Goal: Task Accomplishment & Management: Manage account settings

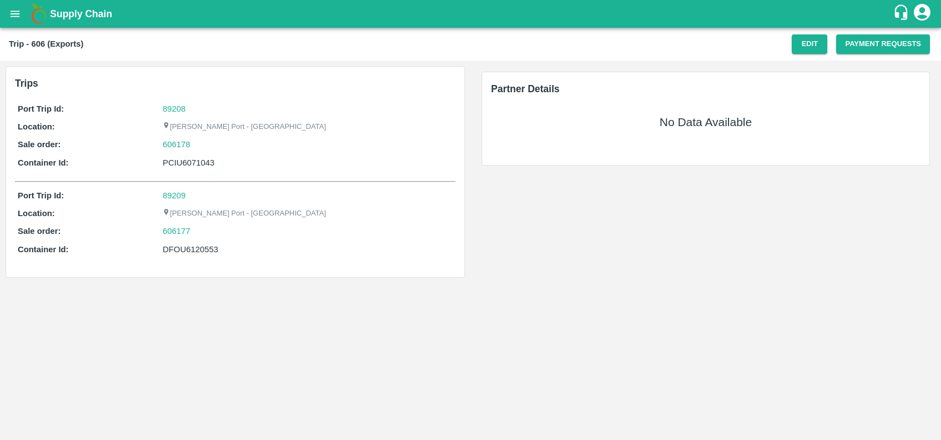
click at [182, 160] on div "PCIU6071043" at bounding box center [308, 163] width 290 height 12
copy div "PCIU6071043"
drag, startPoint x: 813, startPoint y: 37, endPoint x: 618, endPoint y: 16, distance: 195.9
click at [813, 37] on button "Edit" at bounding box center [810, 43] width 36 height 19
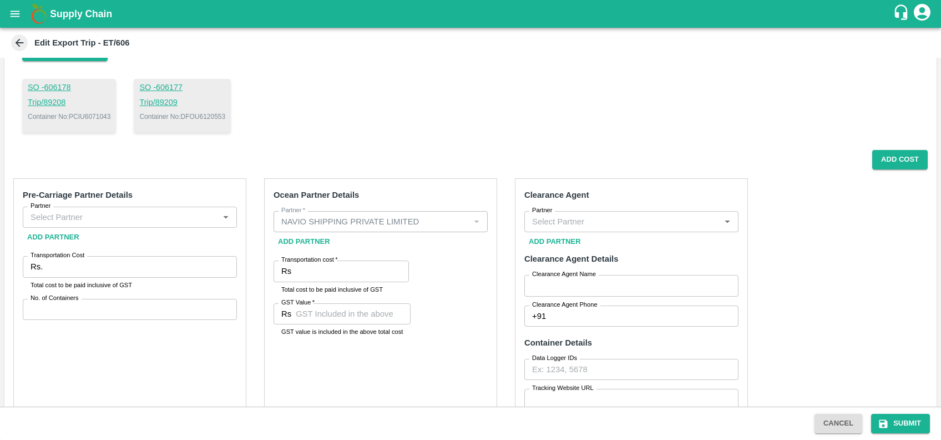
scroll to position [110, 0]
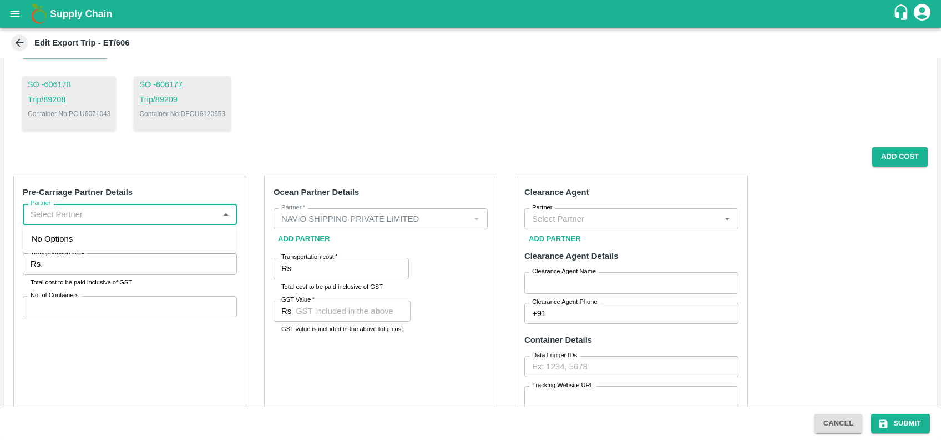
click at [147, 221] on input "Partner" at bounding box center [120, 214] width 189 height 14
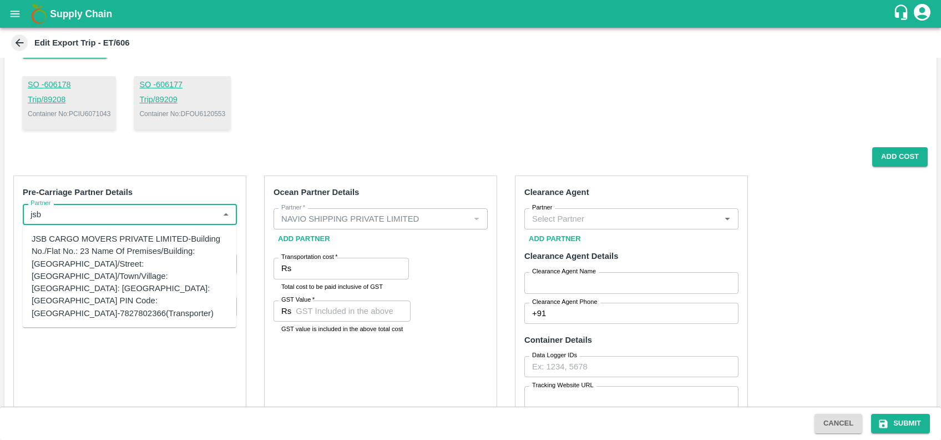
click at [98, 263] on div "JSB CARGO MOVERS PRIVATE LIMITED-Building No./Flat No.: 23 Name Of Premises/Bui…" at bounding box center [130, 276] width 196 height 87
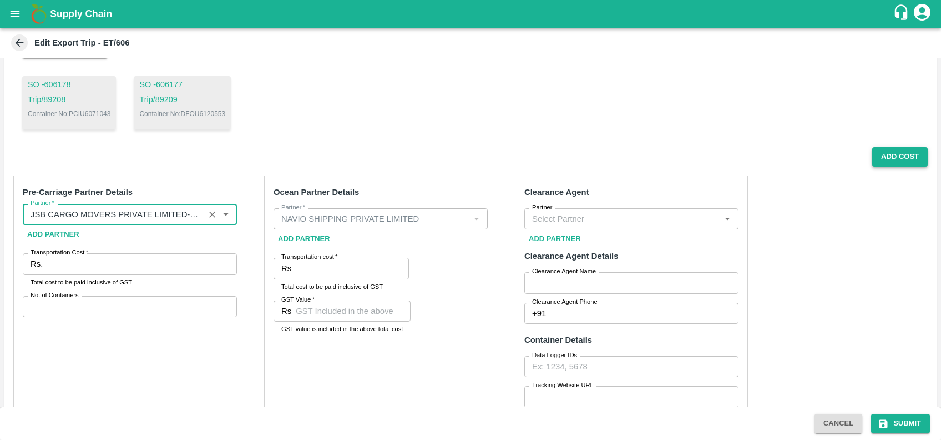
type input "JSB CARGO MOVERS PRIVATE LIMITED-Building No./Flat No.: 23 Name Of Premises/Bui…"
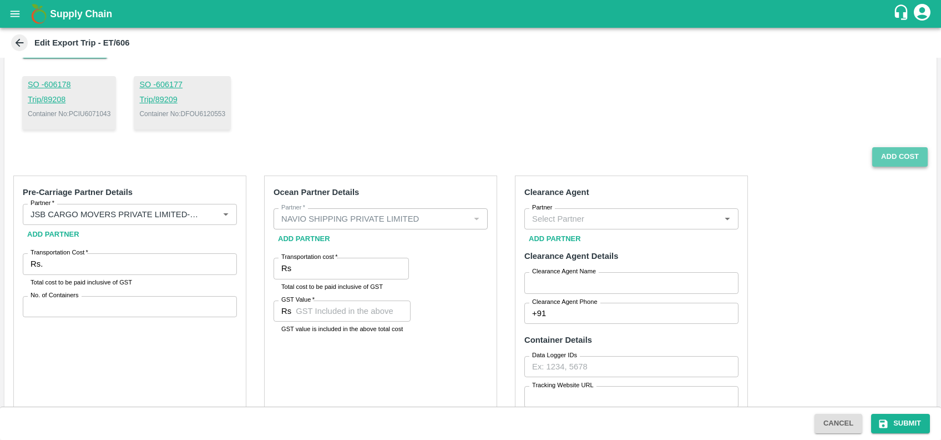
click at [888, 160] on button "Add Cost" at bounding box center [899, 156] width 55 height 19
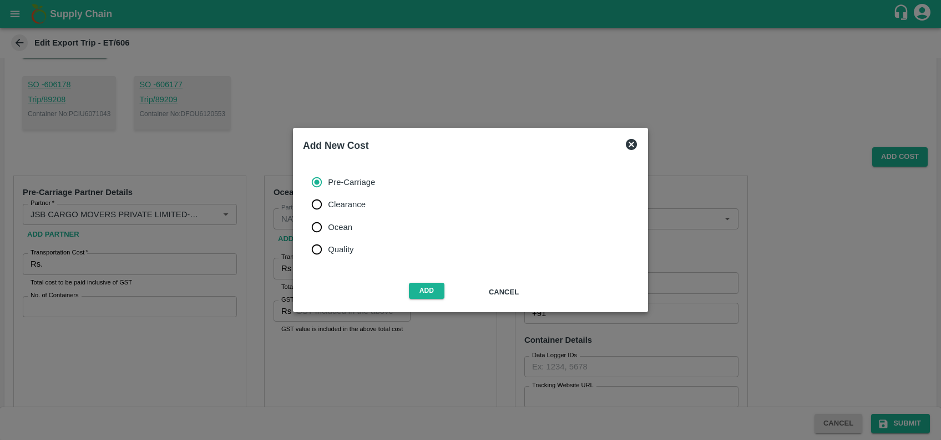
click at [340, 184] on span "Pre-Carriage" at bounding box center [351, 182] width 47 height 12
click at [328, 184] on input "Pre-Carriage" at bounding box center [317, 182] width 22 height 22
click at [340, 184] on span "Pre-Carriage" at bounding box center [351, 182] width 47 height 12
click at [328, 184] on input "Pre-Carriage" at bounding box center [317, 182] width 22 height 22
click at [424, 287] on button "Add" at bounding box center [427, 290] width 36 height 16
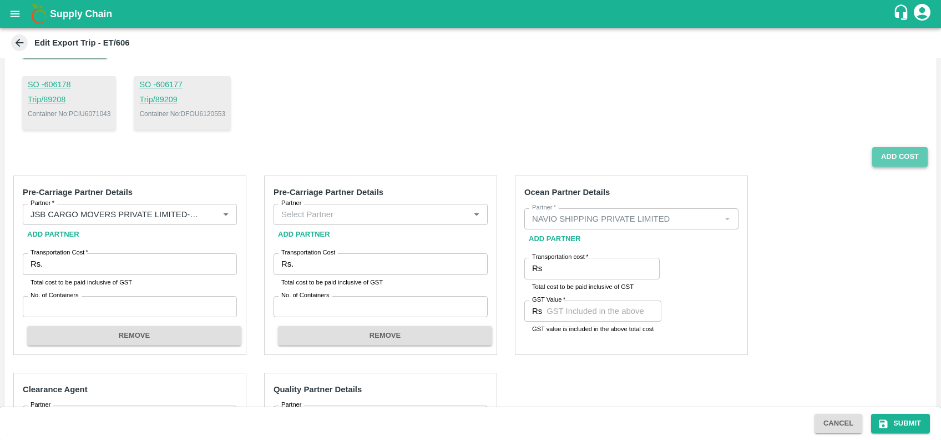
click at [887, 158] on button "Add Cost" at bounding box center [899, 156] width 55 height 19
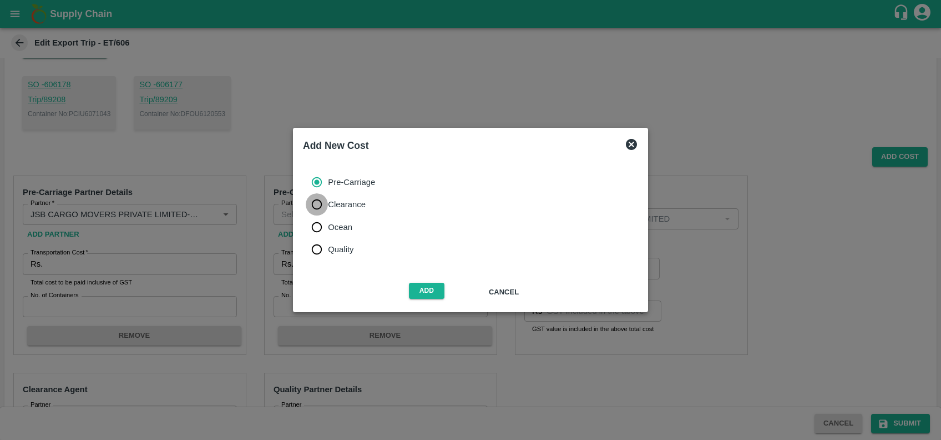
click at [319, 213] on input "Clearance" at bounding box center [317, 204] width 22 height 22
radio input "true"
click at [413, 286] on button "Add" at bounding box center [427, 290] width 36 height 16
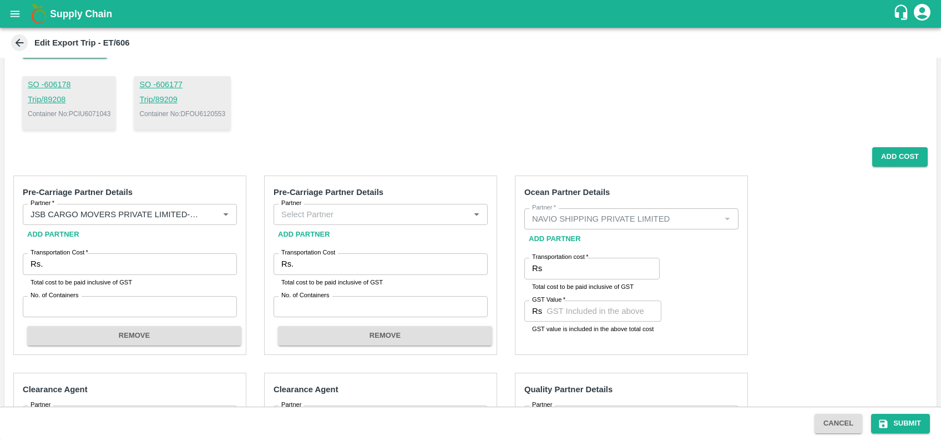
scroll to position [170, 0]
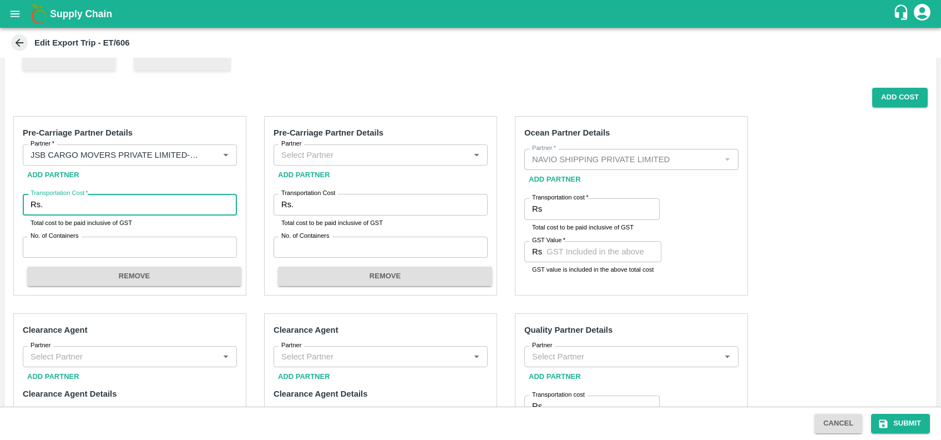
click at [153, 203] on input "Transportation Cost   *" at bounding box center [142, 204] width 190 height 21
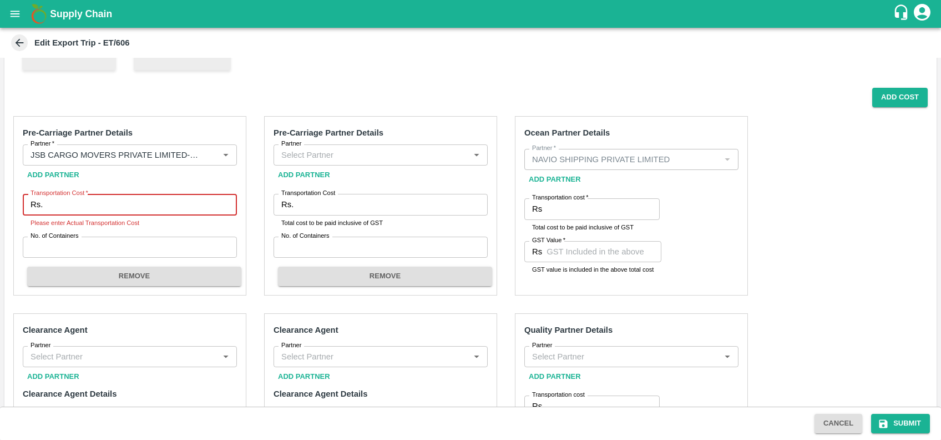
paste input "45590"
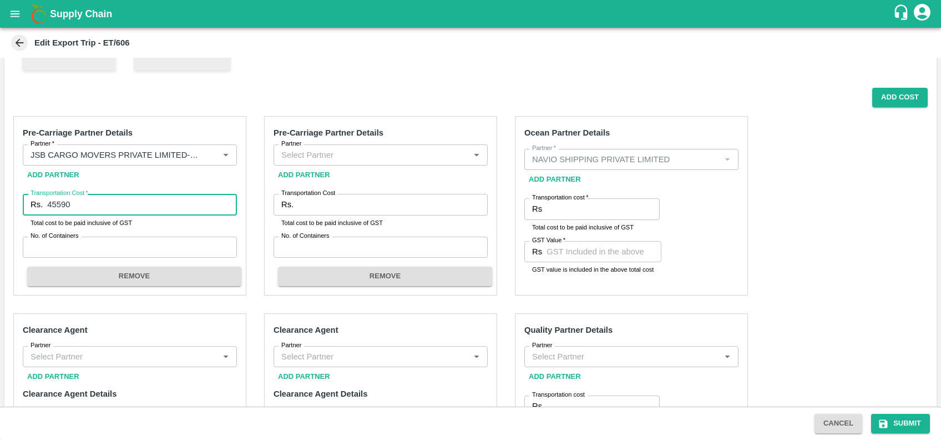
type input "45590"
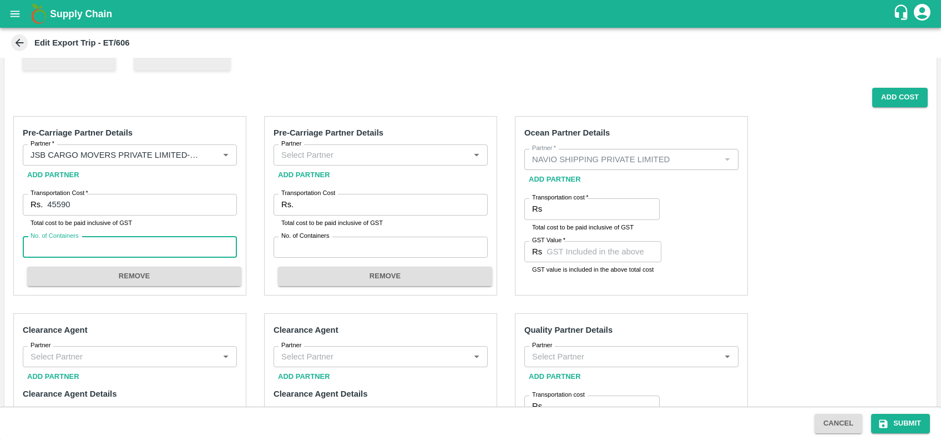
click at [89, 246] on input "No. of Containers" at bounding box center [130, 246] width 214 height 21
type input "1"
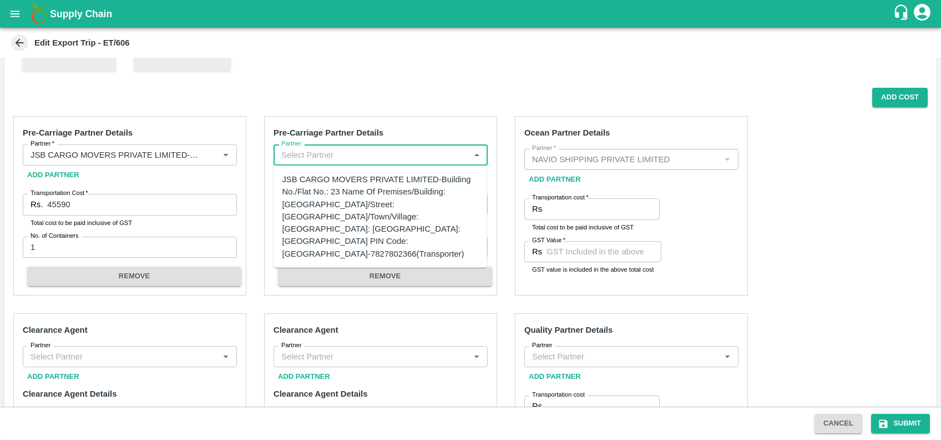
click at [326, 153] on input "Partner" at bounding box center [371, 155] width 189 height 14
click at [335, 202] on div "JSB CARGO MOVERS PRIVATE LIMITED-Building No./Flat No.: 23 Name Of Premises/Bui…" at bounding box center [380, 216] width 196 height 87
type input "JSB CARGO MOVERS PRIVATE LIMITED-Building No./Flat No.: 23 Name Of Premises/Bui…"
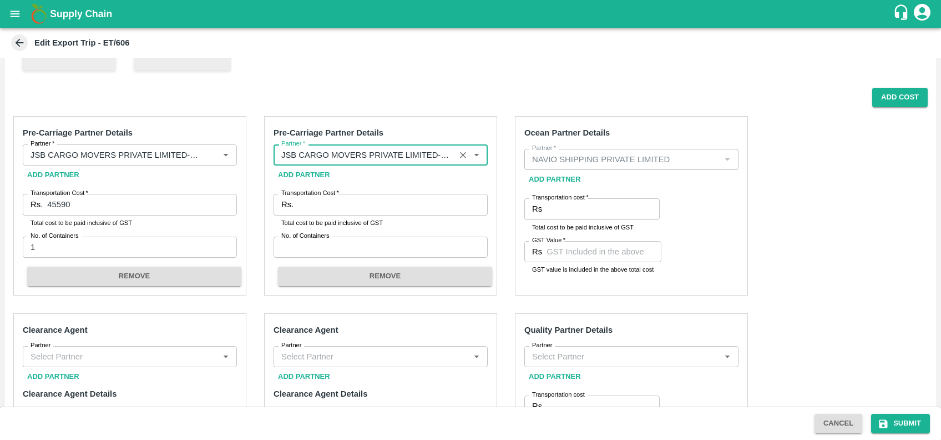
click at [335, 202] on input "Transportation Cost   *" at bounding box center [393, 204] width 190 height 21
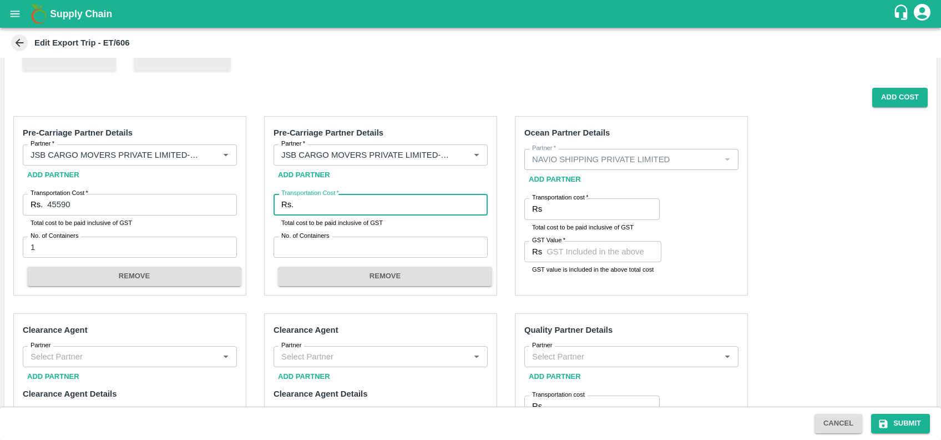
paste input "45590"
type input "45590"
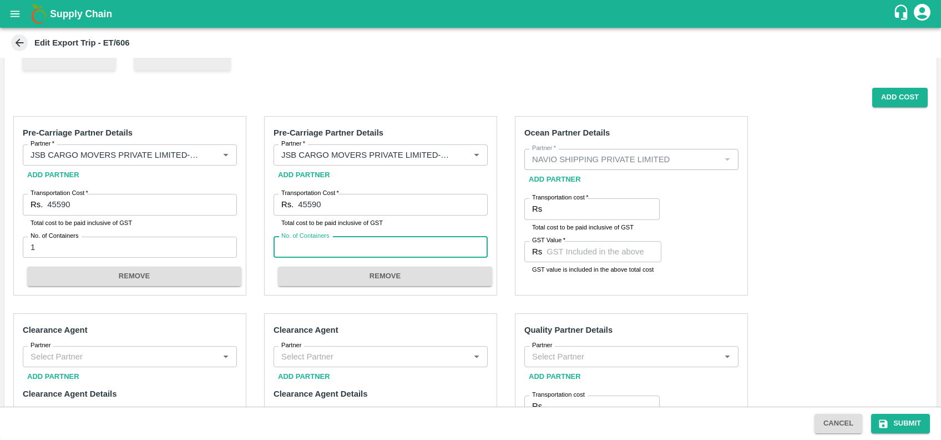
click at [310, 247] on input "No. of Containers" at bounding box center [381, 246] width 214 height 21
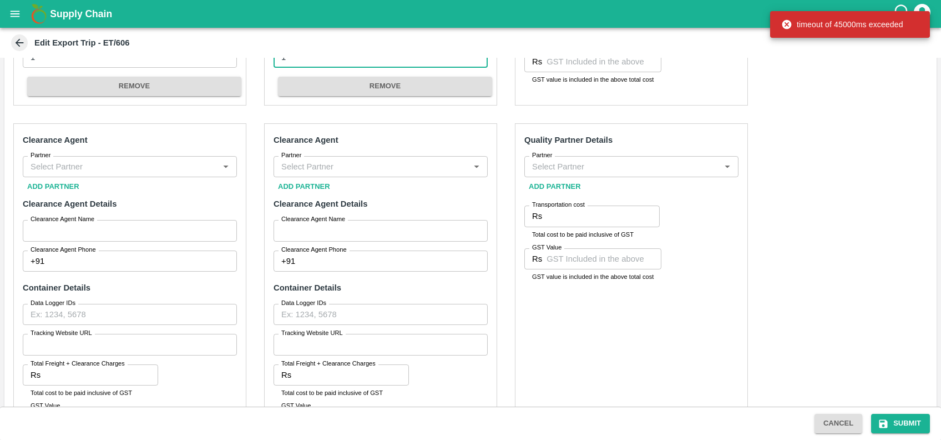
type input "1"
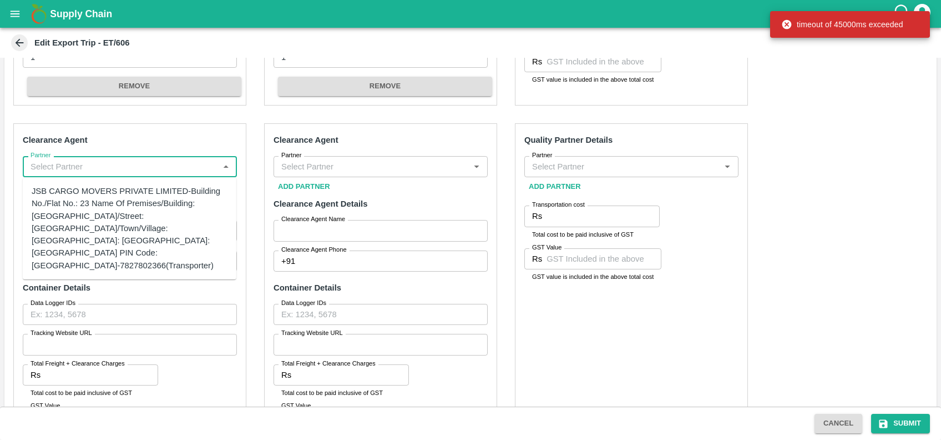
click at [178, 169] on input "Partner" at bounding box center [120, 166] width 189 height 14
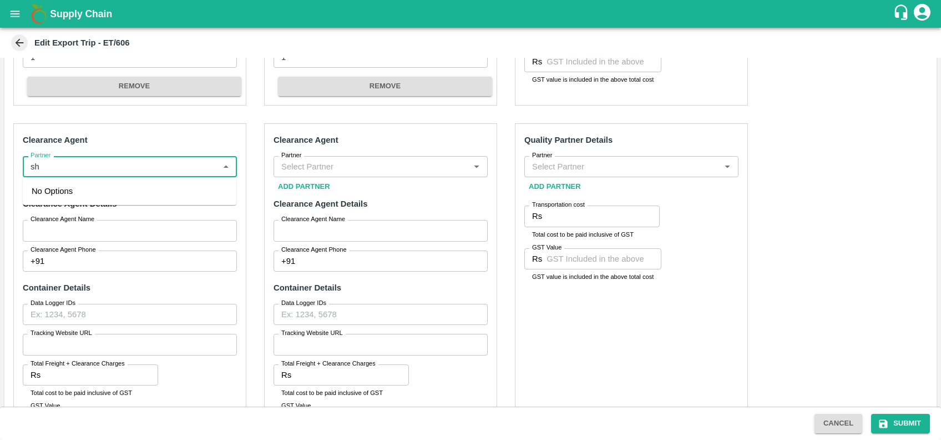
type input "s"
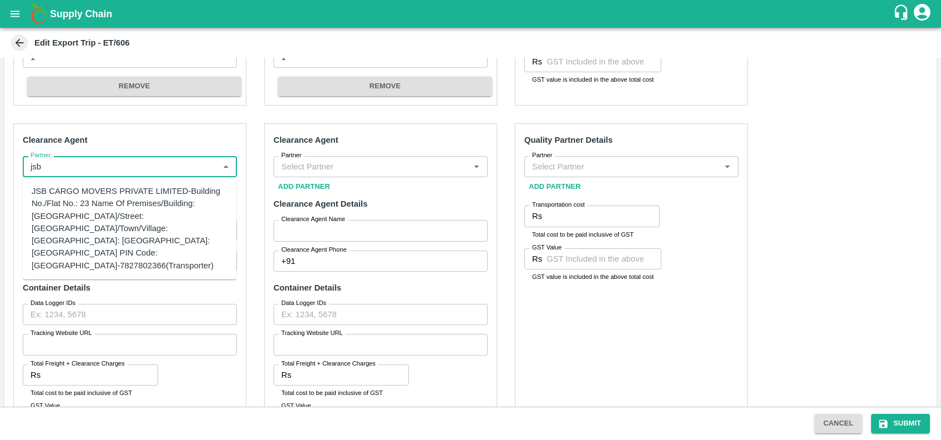
click at [65, 237] on div "JSB CARGO MOVERS PRIVATE LIMITED-Building No./Flat No.: 23 Name Of Premises/Bui…" at bounding box center [130, 228] width 196 height 87
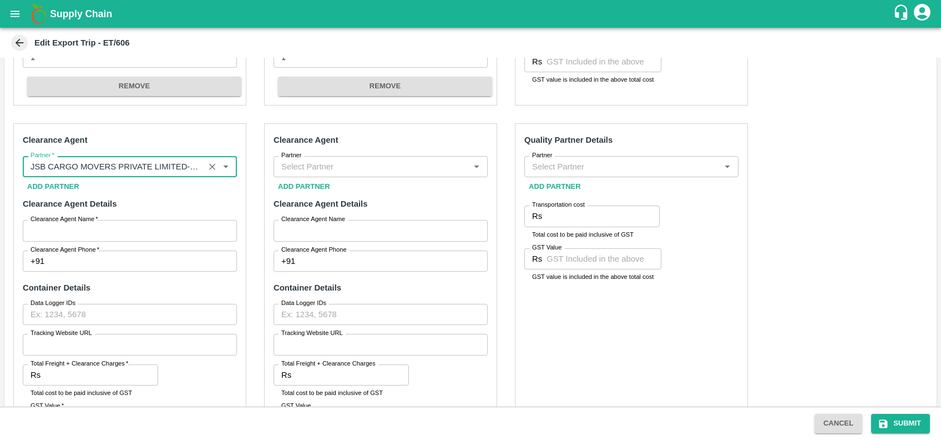
type input "JSB CARGO MOVERS PRIVATE LIMITED-Building No./Flat No.: 23 Name Of Premises/Bui…"
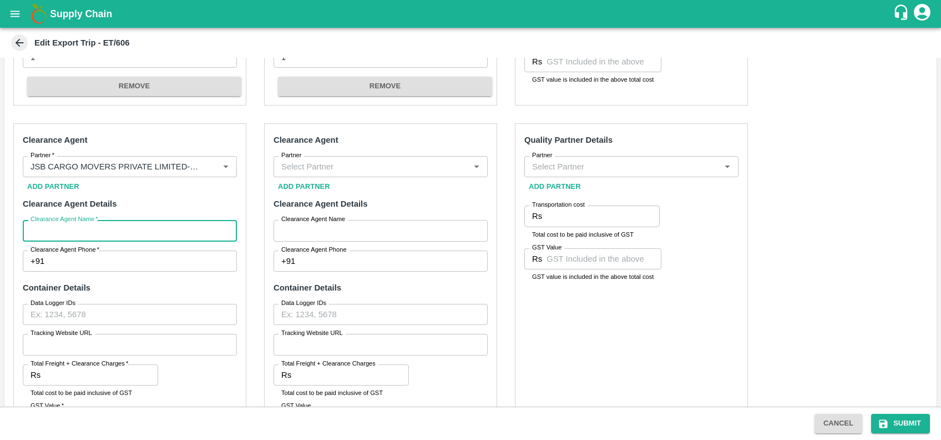
click at [69, 231] on input "Clearance Agent Name   *" at bounding box center [130, 230] width 214 height 21
type input "SHARAD"
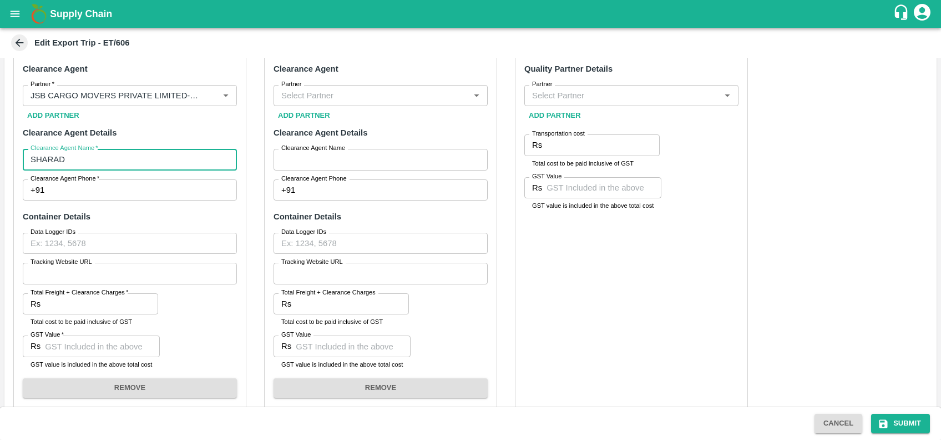
scroll to position [431, 0]
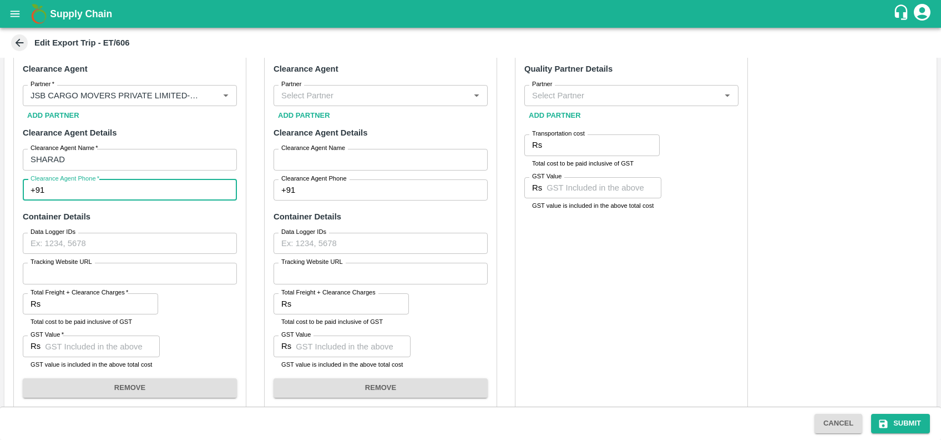
click at [64, 191] on input "Clearance Agent Phone   *" at bounding box center [143, 189] width 188 height 21
type input "9075300923"
type input "11305.70"
type input "4130"
type input "1352.88"
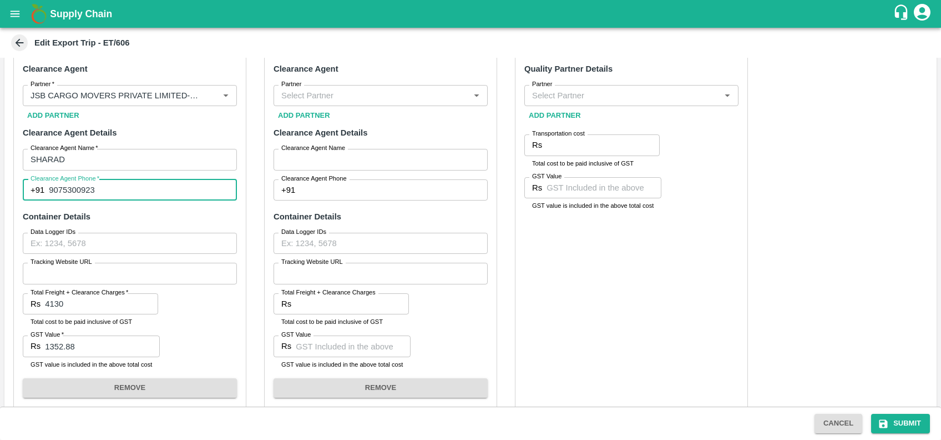
type input "chaitanya"
type input "9075300923"
type input "4130"
type input "629"
type input "2100"
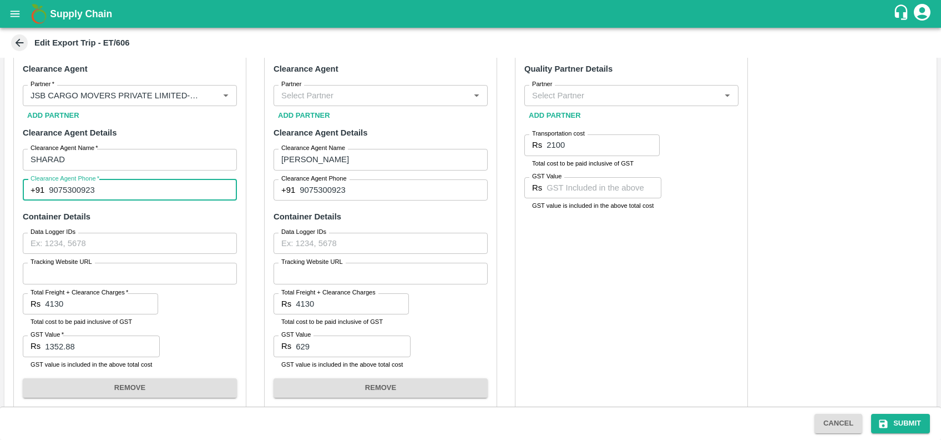
type input "00"
click at [105, 182] on input "9075300923" at bounding box center [143, 189] width 188 height 21
type input "9"
click at [75, 187] on input "Clearance Agent Phone   *" at bounding box center [143, 189] width 188 height 21
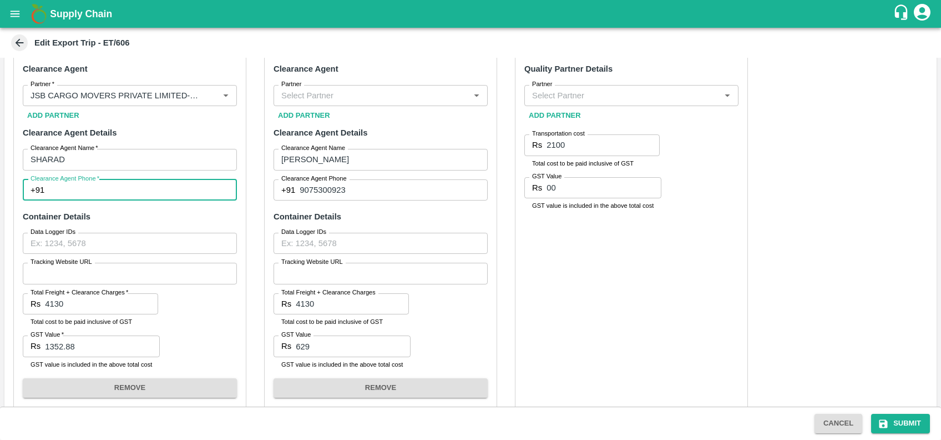
type input "7387698255"
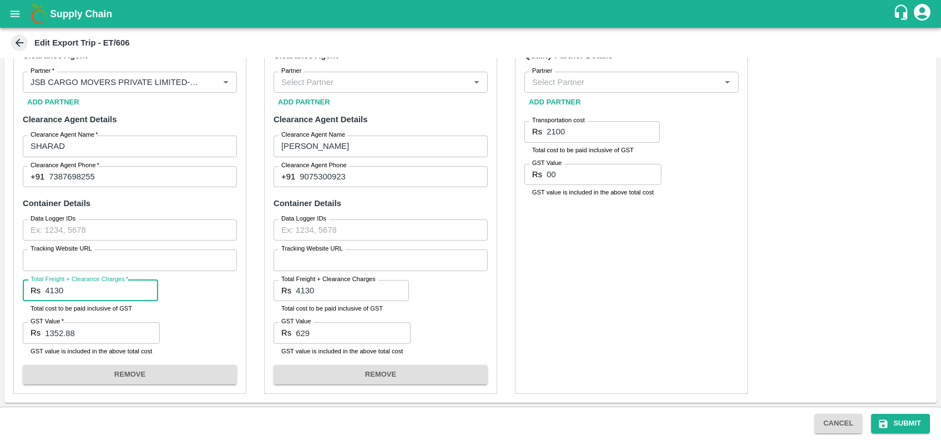
click at [78, 293] on input "4130" at bounding box center [101, 290] width 113 height 21
type input "4300"
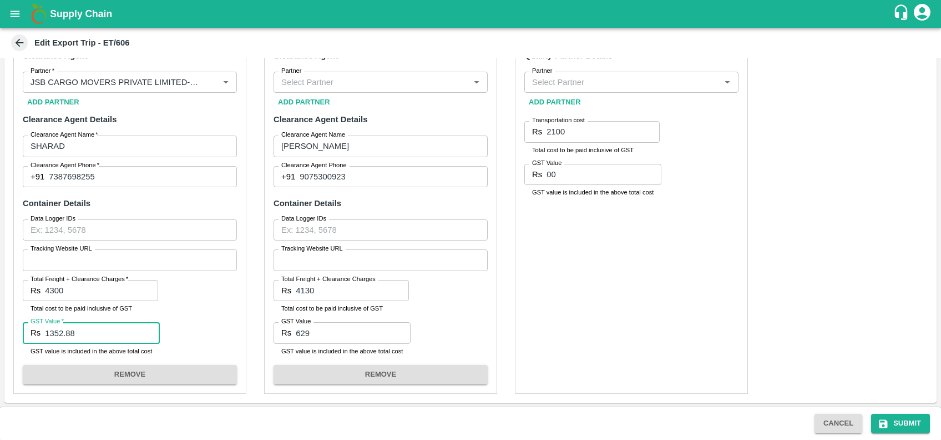
click at [95, 326] on input "1352.88" at bounding box center [102, 332] width 115 height 21
type input "1"
type input "774"
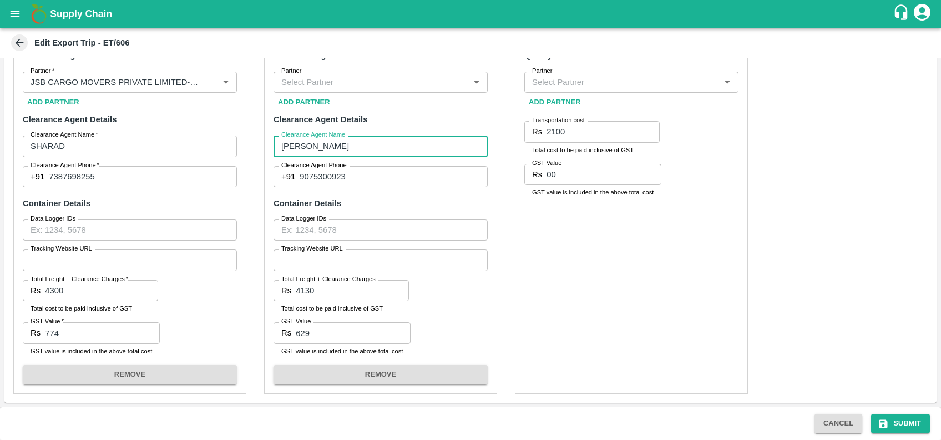
click at [317, 142] on input "chaitanya" at bounding box center [381, 145] width 214 height 21
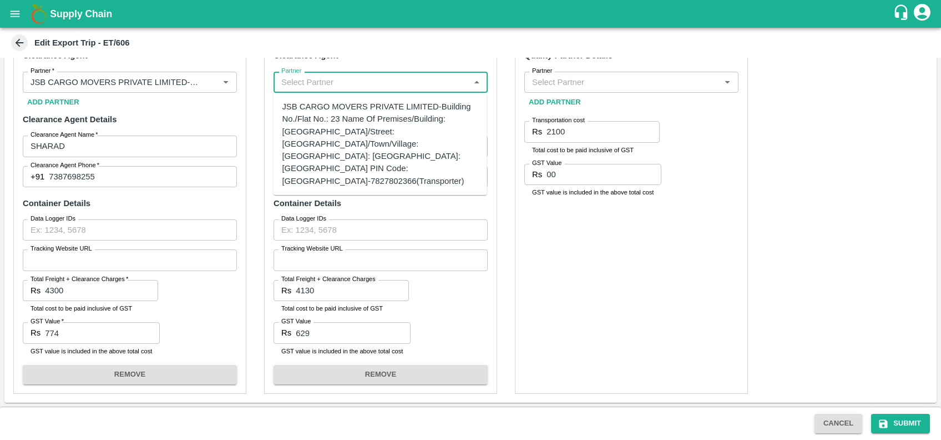
click at [345, 84] on input "Partner" at bounding box center [371, 82] width 189 height 14
click at [345, 103] on div "JSB CARGO MOVERS PRIVATE LIMITED-Building No./Flat No.: 23 Name Of Premises/Bui…" at bounding box center [380, 143] width 196 height 87
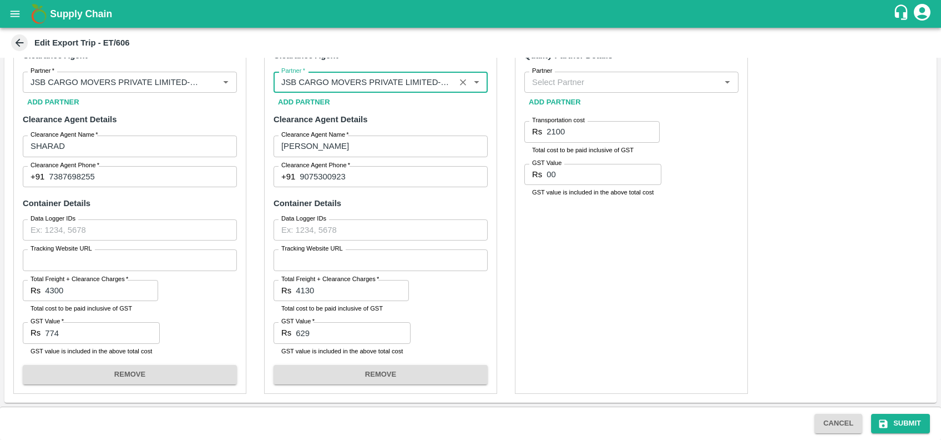
type input "JSB CARGO MOVERS PRIVATE LIMITED-Building No./Flat No.: 23 Name Of Premises/Bui…"
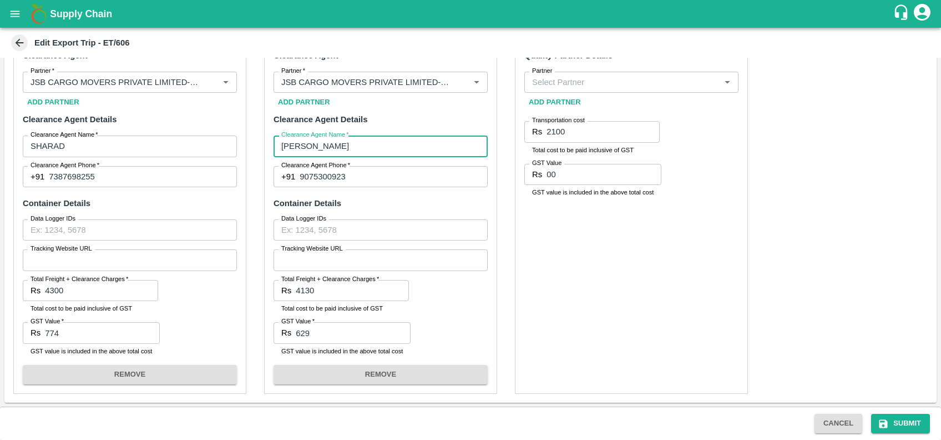
click at [336, 150] on input "chaitanya" at bounding box center [381, 145] width 214 height 21
type input "c"
type input "SHARAD"
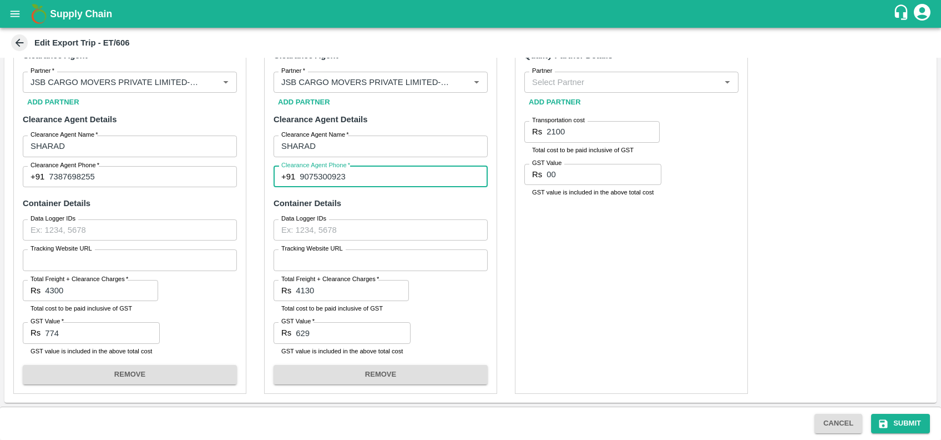
click at [332, 174] on input "9075300923" at bounding box center [394, 176] width 188 height 21
click at [369, 172] on input "Clearance Agent Phone   *" at bounding box center [394, 176] width 188 height 21
type input "7387698255"
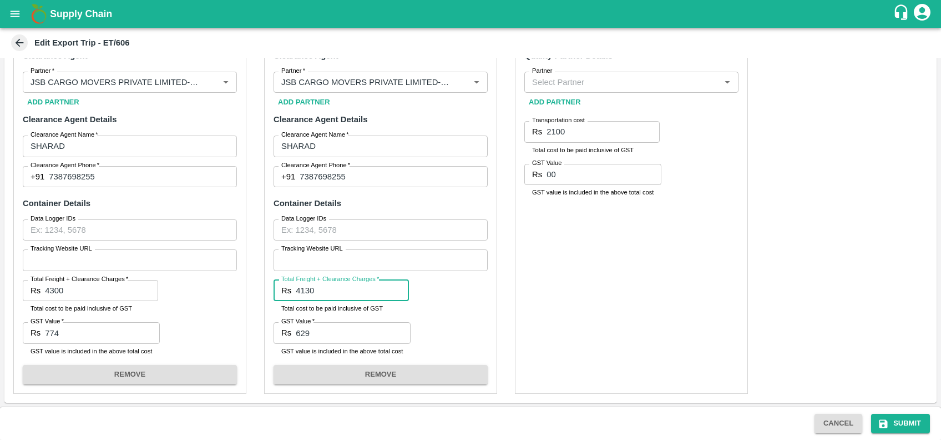
click at [348, 290] on input "4130" at bounding box center [352, 290] width 113 height 21
type input "4"
type input "4300"
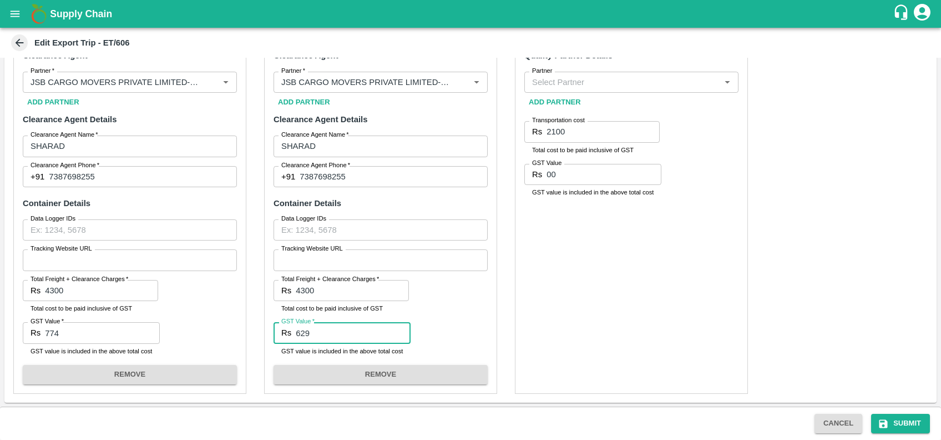
click at [329, 334] on input "629" at bounding box center [353, 332] width 115 height 21
type input "6"
type input "774"
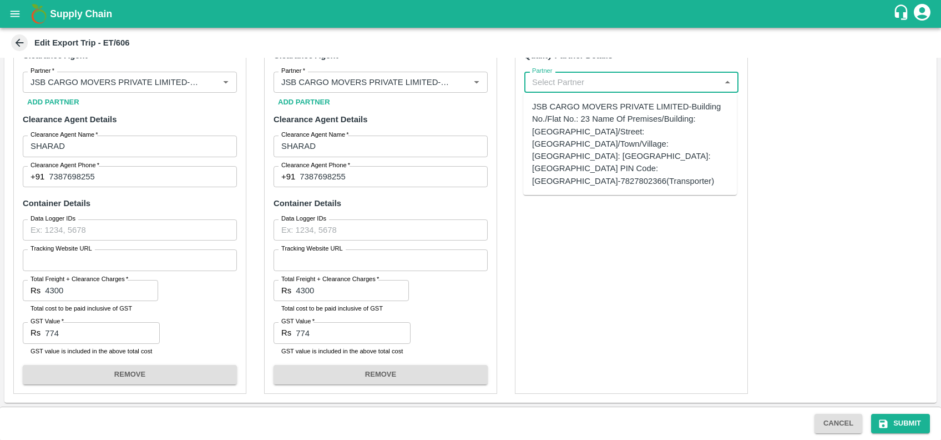
click at [577, 75] on input "Partner" at bounding box center [622, 82] width 189 height 14
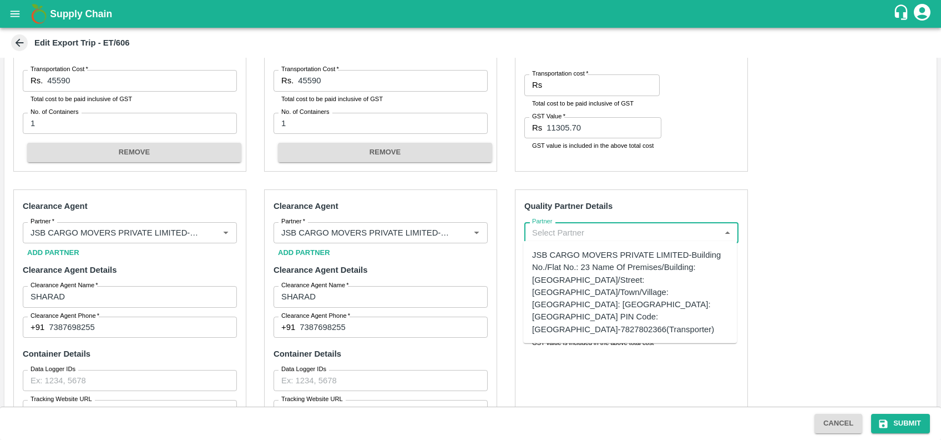
scroll to position [293, 0]
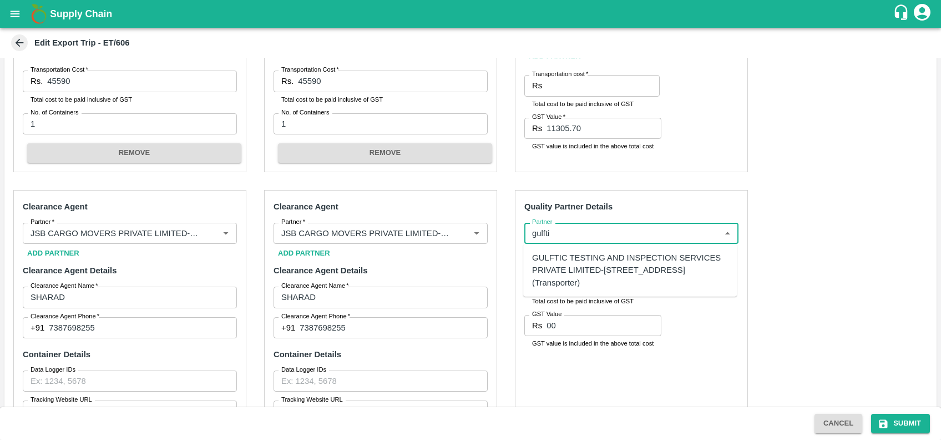
click at [604, 267] on div "GULFTIC TESTING AND INSPECTION SERVICES PRIVATE LIMITED-Plot no 39/3, Office no…" at bounding box center [630, 269] width 196 height 37
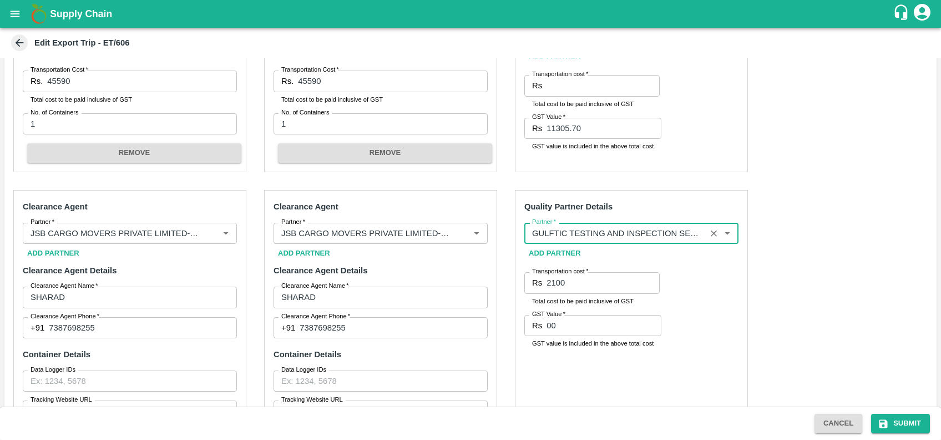
type input "GULFTIC TESTING AND INSPECTION SERVICES PRIVATE LIMITED-Plot no 39/3, Office no…"
click at [587, 286] on input "2100" at bounding box center [603, 282] width 113 height 21
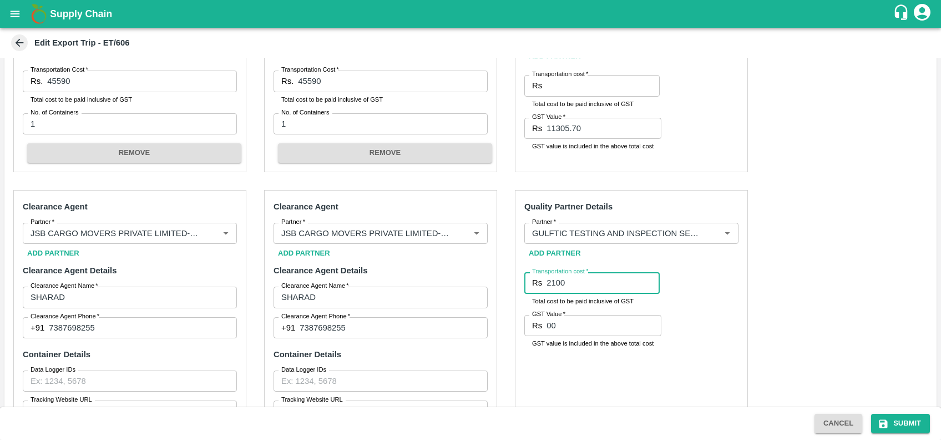
click at [587, 286] on input "2100" at bounding box center [603, 282] width 113 height 21
paste input "50152.36"
type input "50152.36"
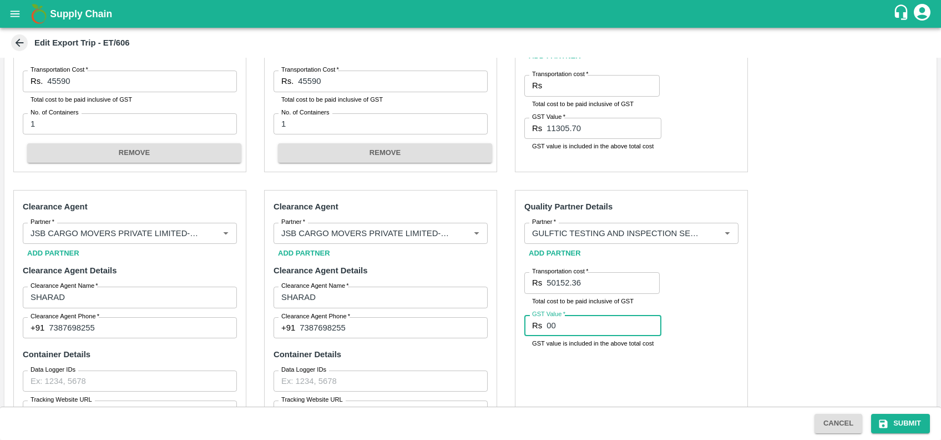
click at [597, 324] on input "00" at bounding box center [604, 325] width 115 height 21
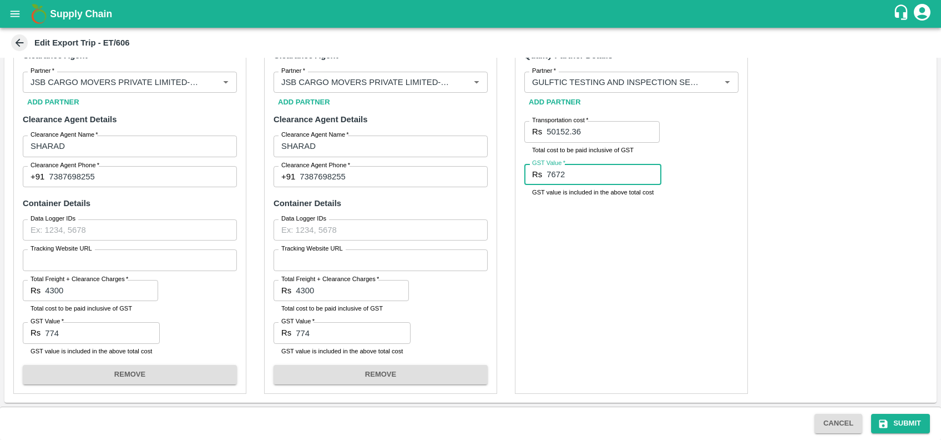
scroll to position [13, 0]
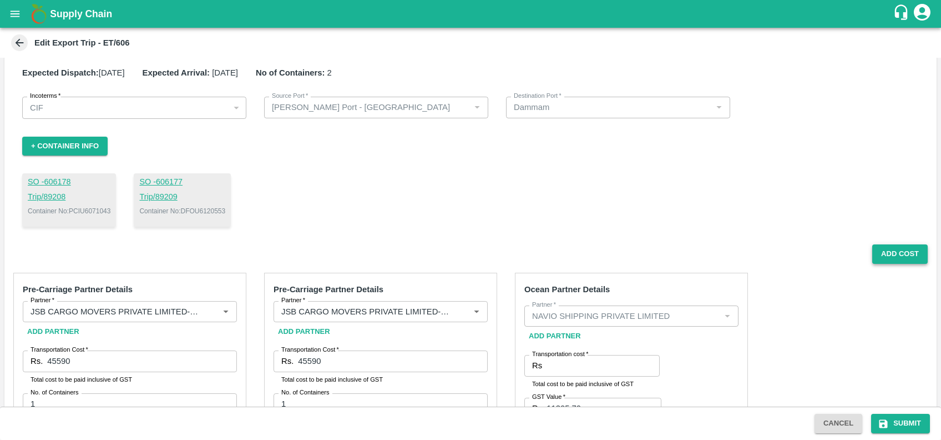
type input "7672"
click at [895, 255] on button "Add Cost" at bounding box center [899, 253] width 55 height 19
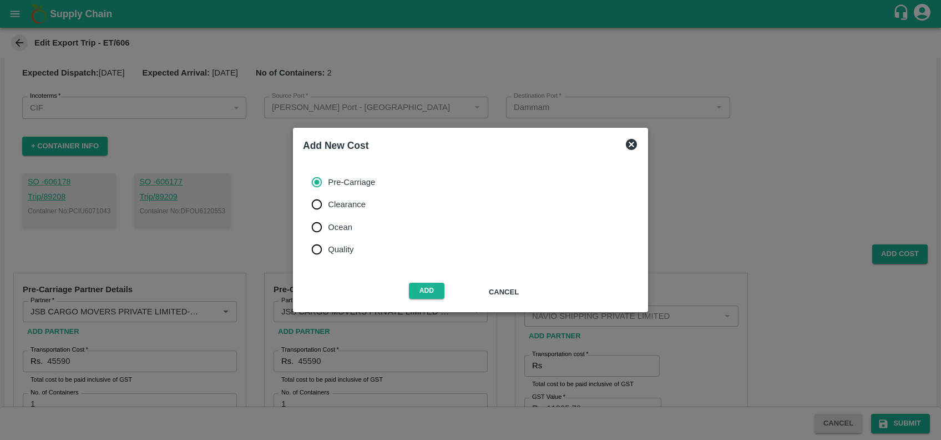
click at [329, 249] on span "Quality" at bounding box center [341, 249] width 26 height 12
click at [328, 249] on input "Quality" at bounding box center [317, 249] width 22 height 22
radio input "true"
drag, startPoint x: 431, startPoint y: 291, endPoint x: 227, endPoint y: 321, distance: 205.9
click at [431, 291] on button "Add" at bounding box center [427, 290] width 36 height 16
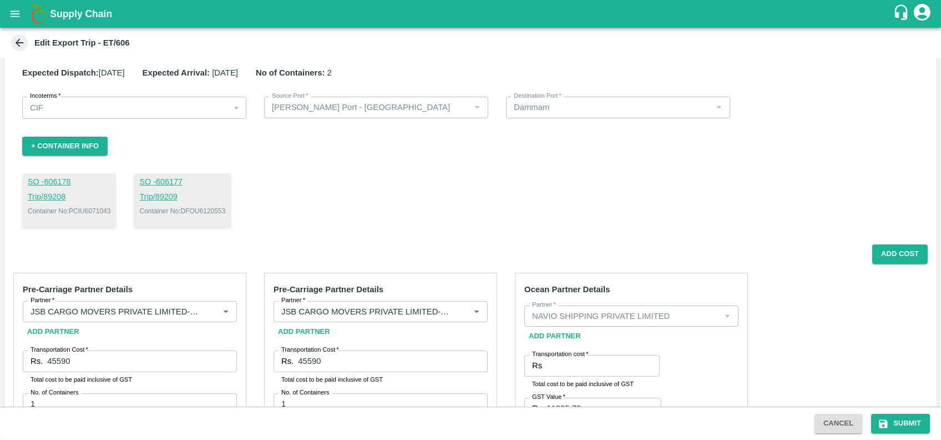
drag, startPoint x: 218, startPoint y: 317, endPoint x: 205, endPoint y: 153, distance: 164.8
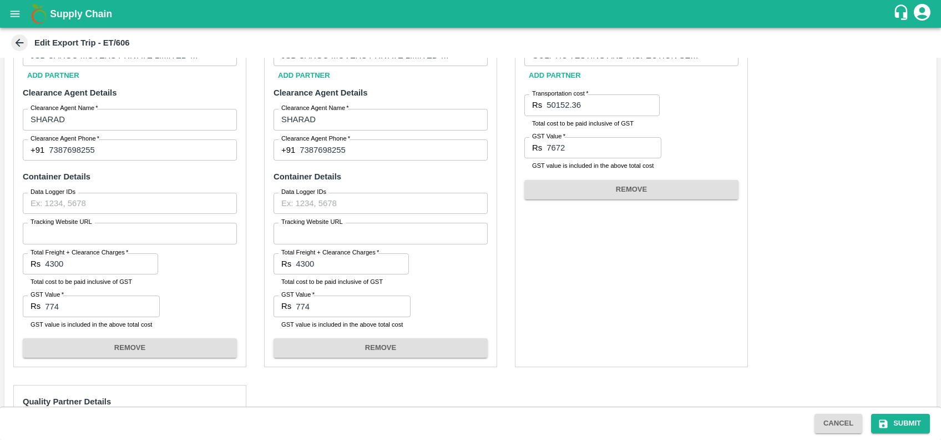
scroll to position [658, 0]
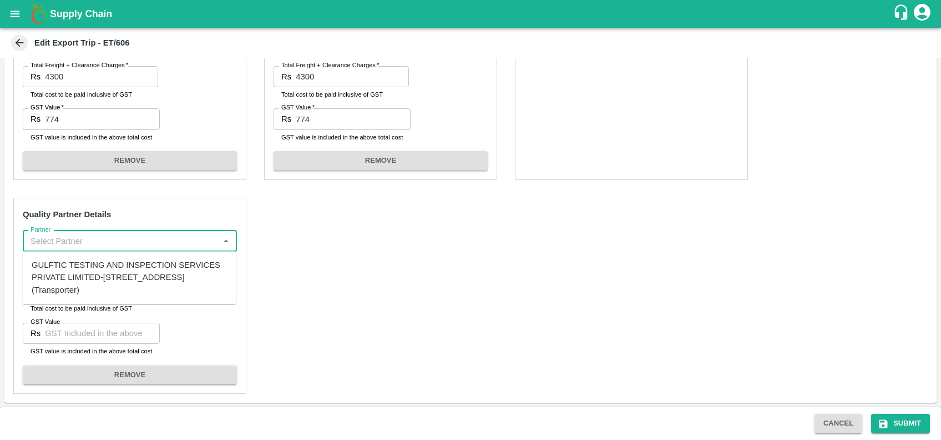
click at [103, 234] on input "Partner" at bounding box center [120, 241] width 189 height 14
click at [102, 277] on div "A2 ENTERPRISES-Plot No.16 Devikanandan Apartment, Mahadev Bagh, Near Godavari C…" at bounding box center [130, 283] width 196 height 49
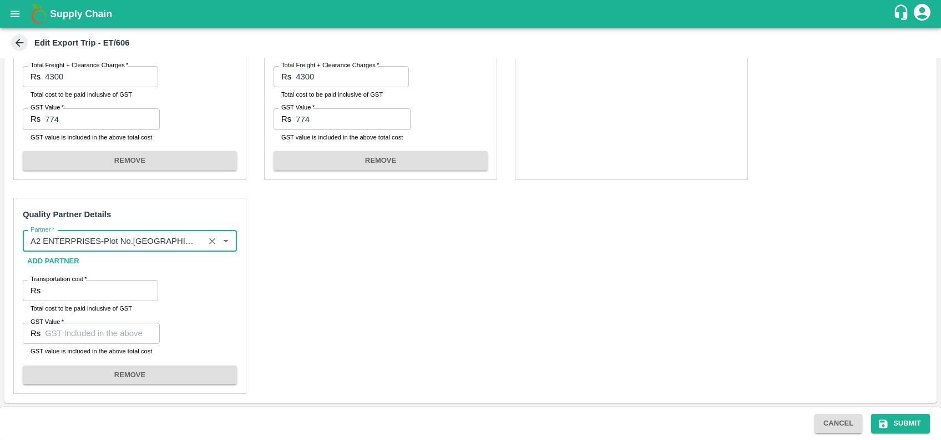
type input "A2 ENTERPRISES-Plot No.16 Devikanandan Apartment, Mahadev Bagh, Near Godavari C…"
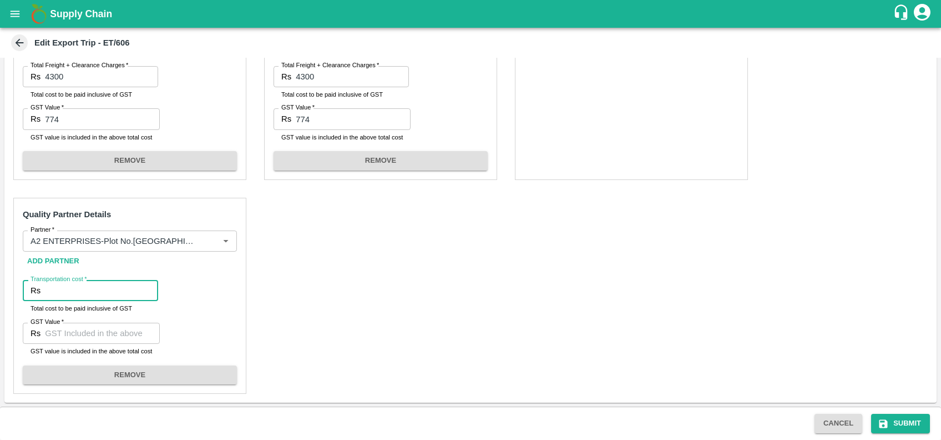
click at [77, 289] on input "Transportation cost   *" at bounding box center [101, 290] width 113 height 21
type input "2100"
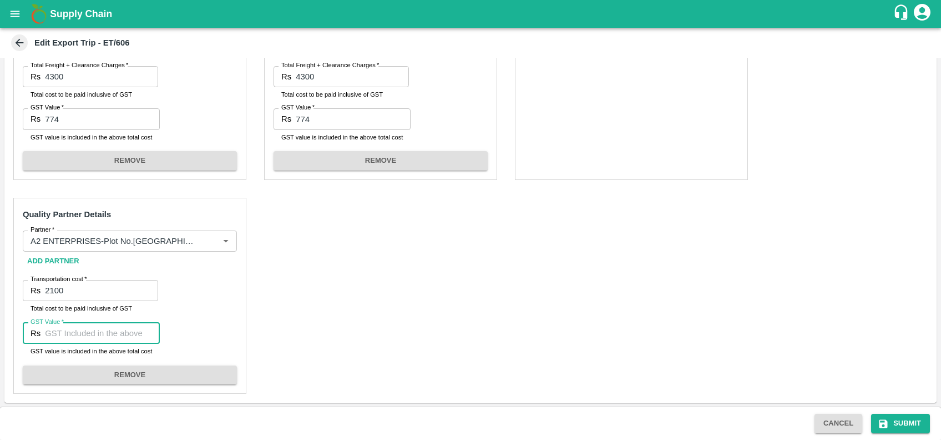
click at [75, 329] on input "GST Value   *" at bounding box center [102, 332] width 115 height 21
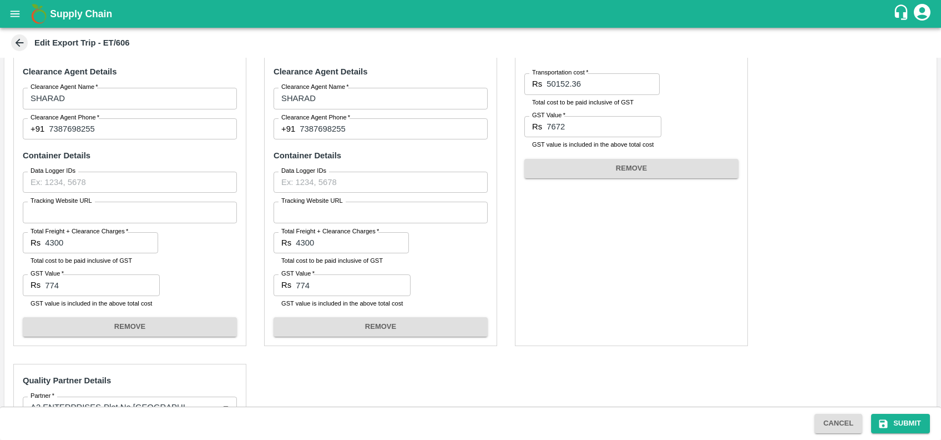
scroll to position [491, 0]
type input "00"
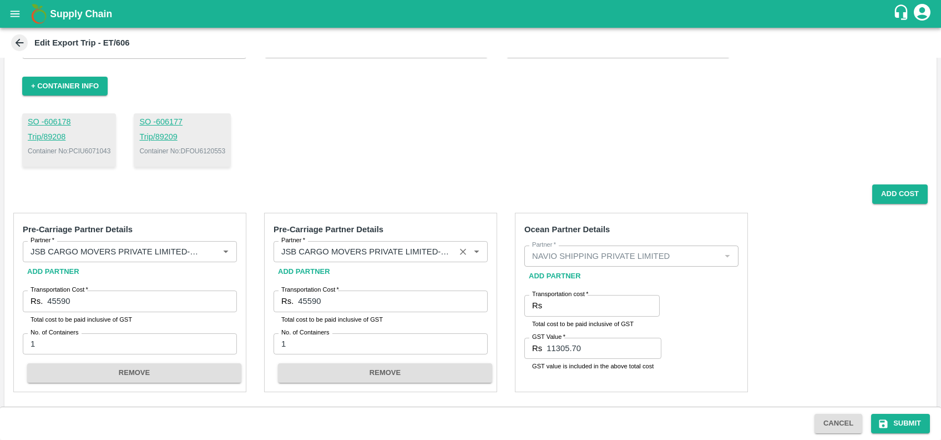
scroll to position [72, 0]
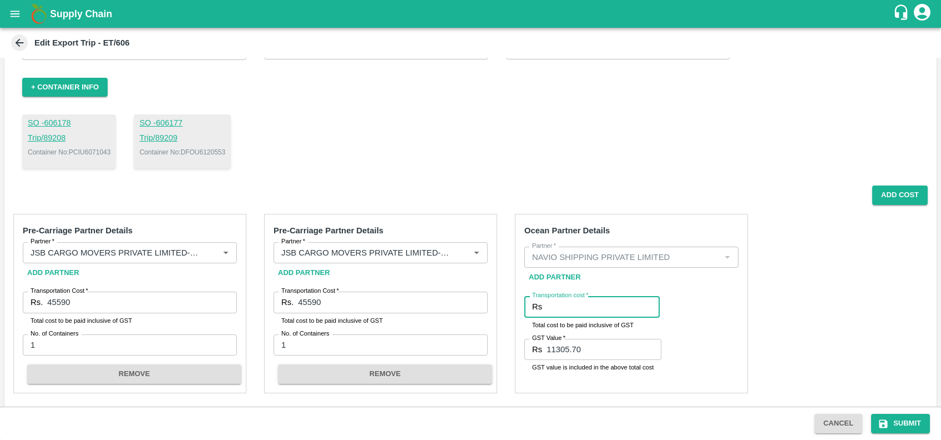
click at [566, 315] on input "Transportation cost   *" at bounding box center [603, 306] width 113 height 21
paste input "301184.34"
type input "301184.34"
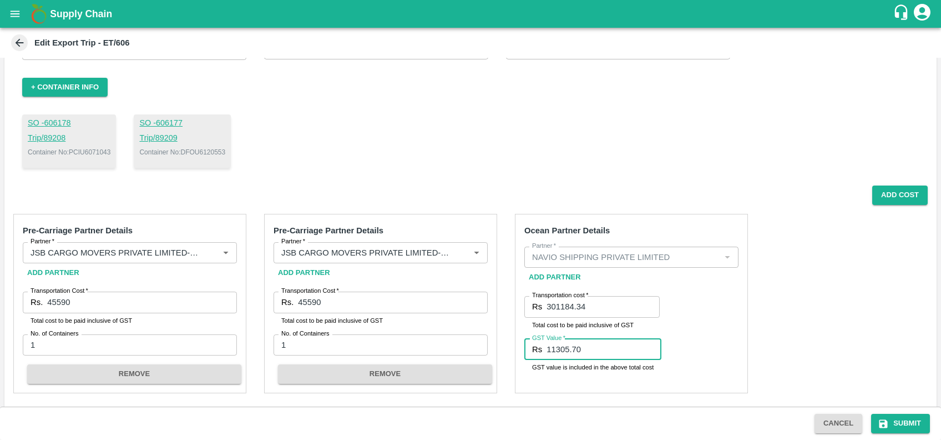
click at [578, 349] on input "11305.70" at bounding box center [604, 349] width 115 height 21
type input "1"
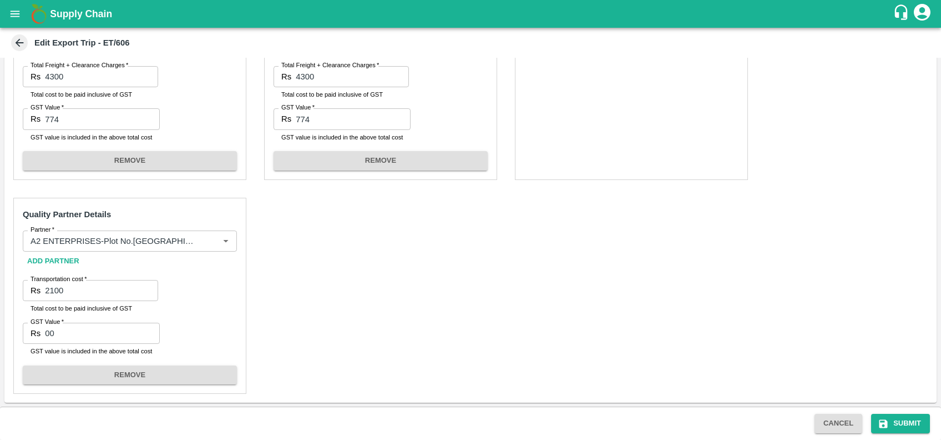
scroll to position [0, 0]
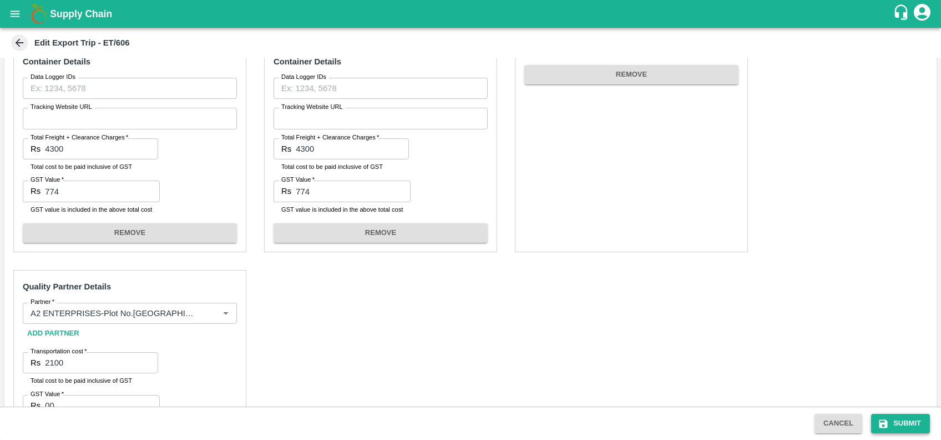
type input "12112.17"
click at [889, 424] on button "Submit" at bounding box center [900, 422] width 59 height 19
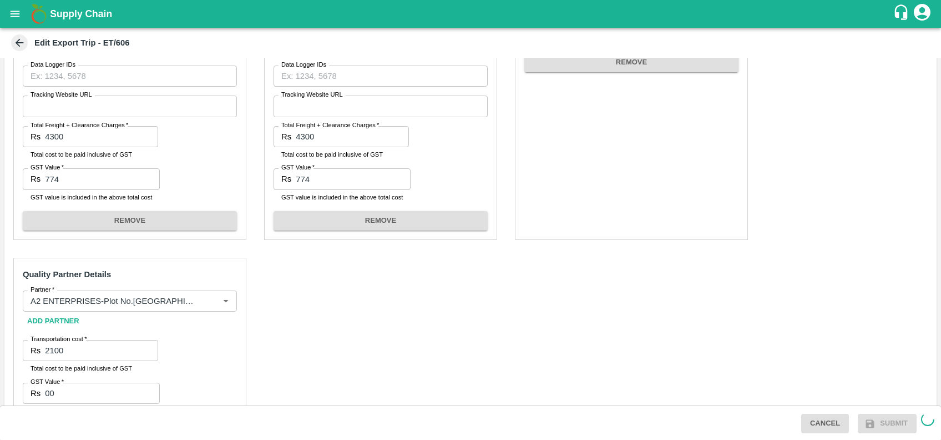
scroll to position [599, 0]
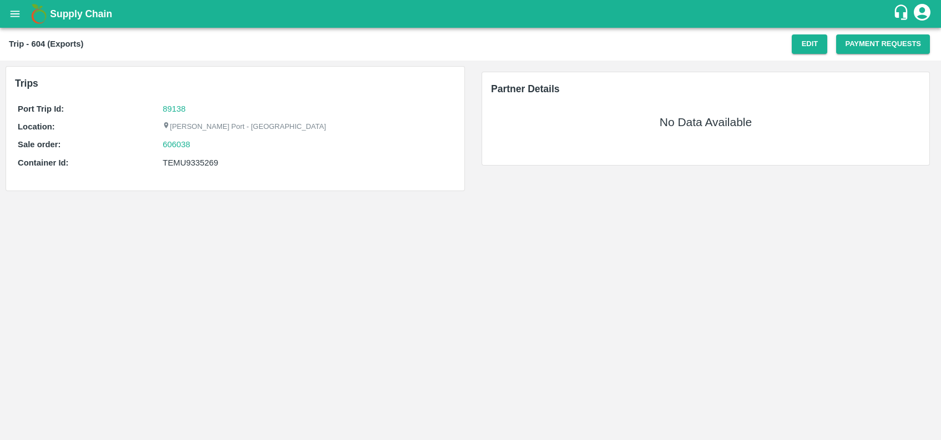
click at [194, 162] on div "TEMU9335269" at bounding box center [308, 163] width 290 height 12
copy div "TEMU9335269"
click at [813, 39] on button "Edit" at bounding box center [810, 43] width 36 height 19
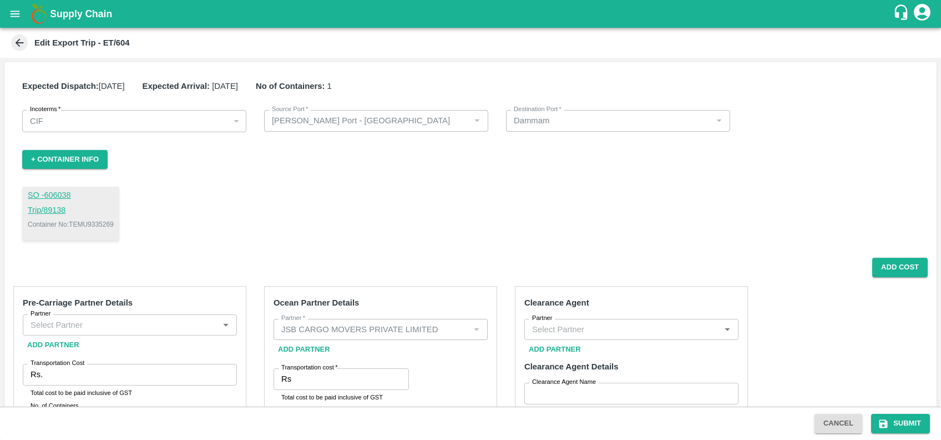
scroll to position [109, 0]
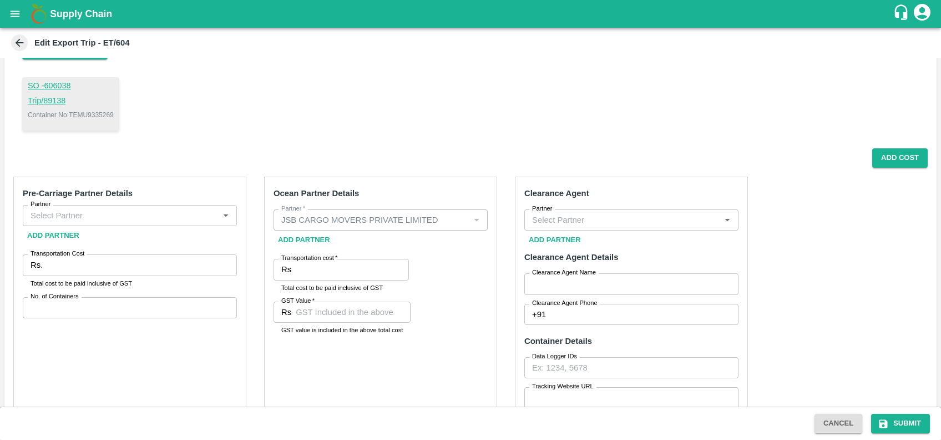
click at [105, 224] on div "Partner" at bounding box center [130, 215] width 214 height 21
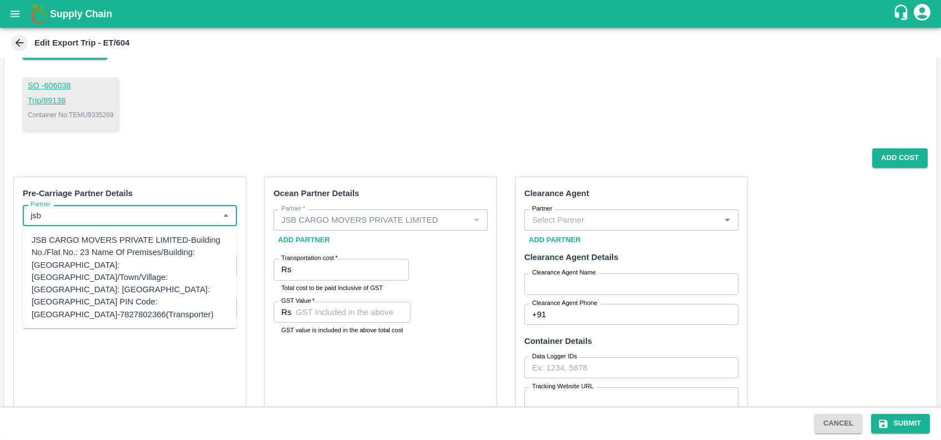
click at [86, 265] on div "JSB CARGO MOVERS PRIVATE LIMITED-Building No./Flat No.: 23 Name Of Premises/Bui…" at bounding box center [130, 277] width 196 height 87
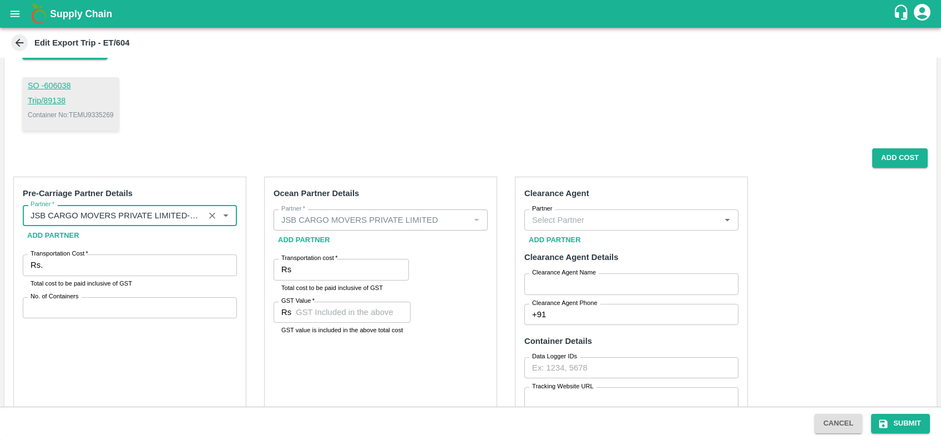
type input "JSB CARGO MOVERS PRIVATE LIMITED-Building No./Flat No.: 23 Name Of Premises/Bui…"
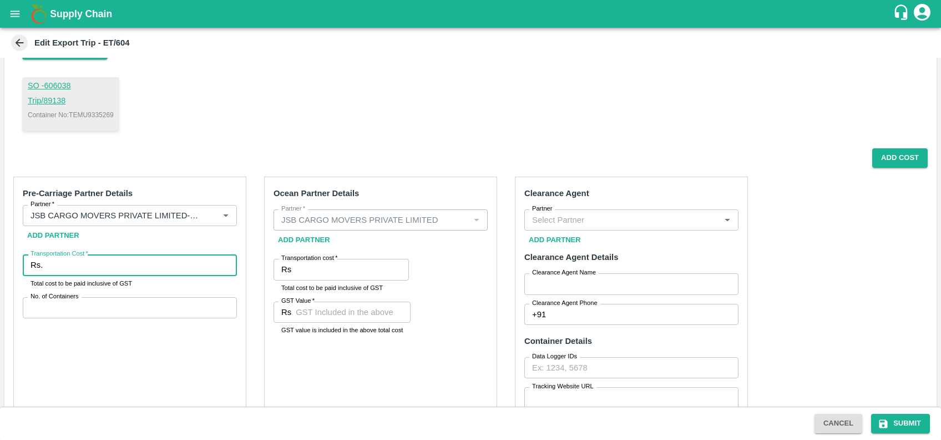
click at [86, 265] on input "Transportation Cost   *" at bounding box center [142, 264] width 190 height 21
paste input "47090"
type input "47090"
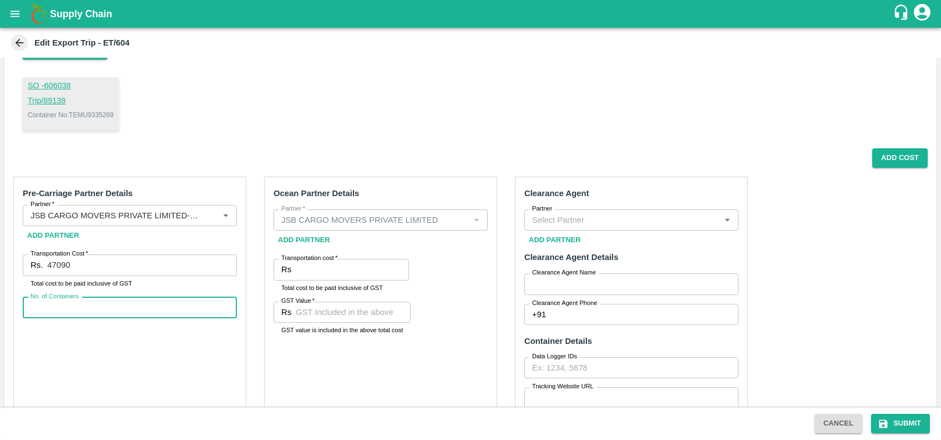
click at [207, 306] on input "No. of Containers" at bounding box center [130, 307] width 214 height 21
type input "1"
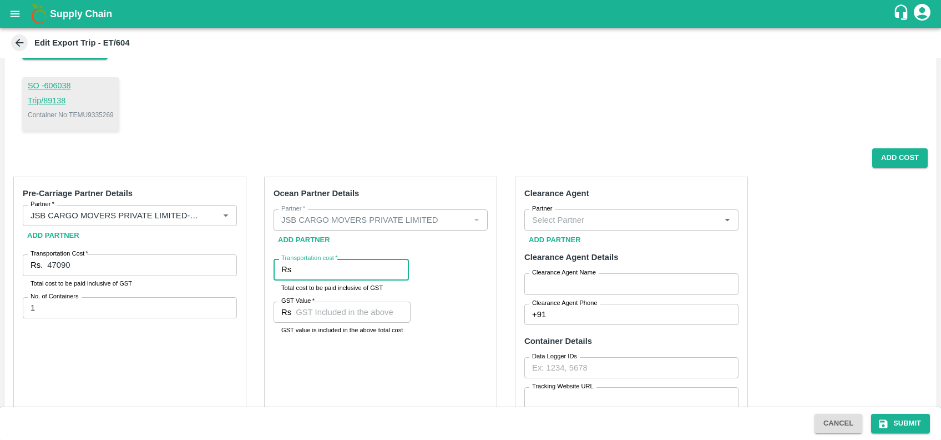
click at [350, 266] on input "Transportation cost   *" at bounding box center [352, 269] width 113 height 21
paste input "177769.25"
type input "177769.25"
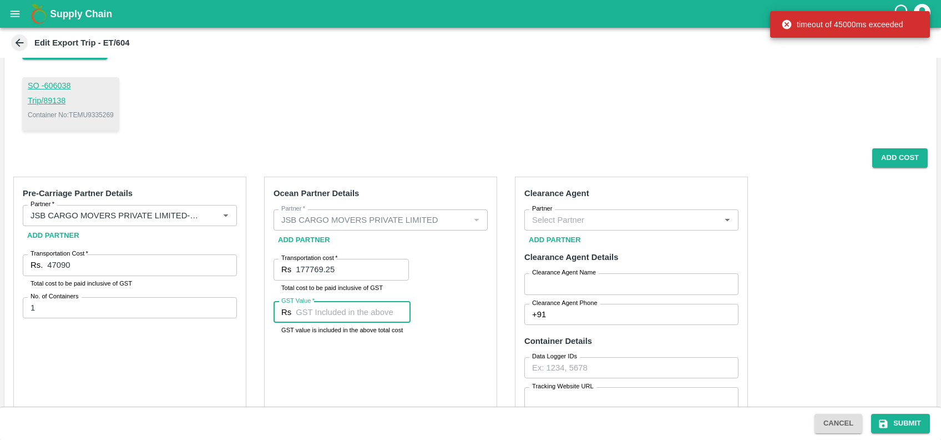
click at [298, 320] on input "GST Value   *" at bounding box center [353, 311] width 115 height 21
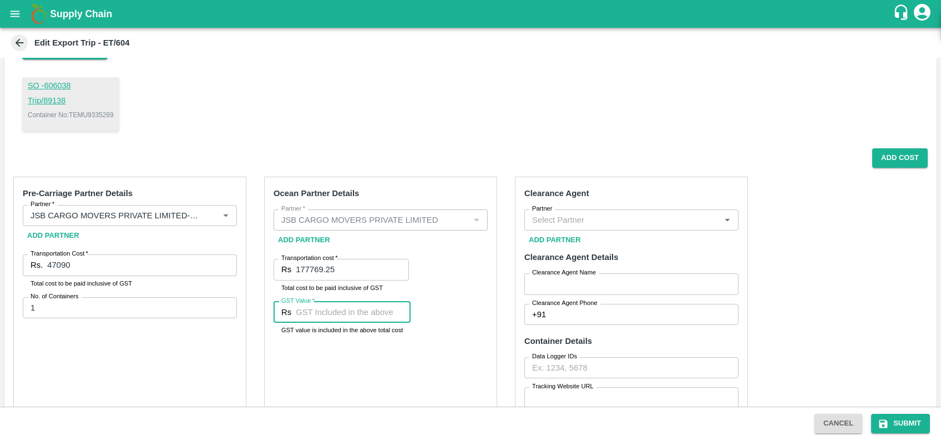
paste input "14544.25"
type input "14544.25"
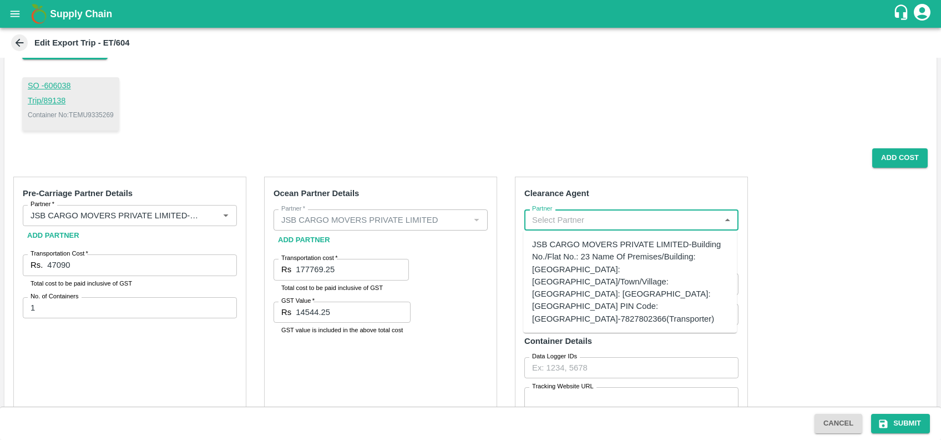
click at [598, 222] on input "Partner" at bounding box center [622, 220] width 189 height 14
click at [608, 249] on div "JSB CARGO MOVERS PRIVATE LIMITED-Building No./Flat No.: 23 Name Of Premises/Bui…" at bounding box center [630, 281] width 196 height 87
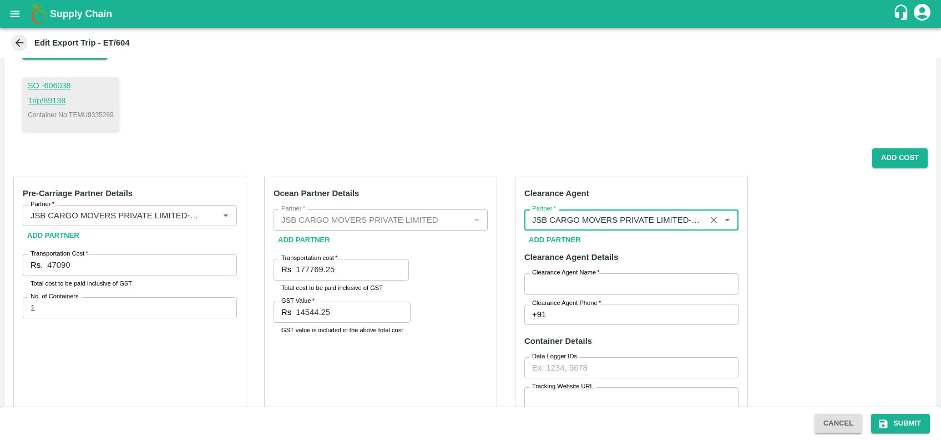
type input "JSB CARGO MOVERS PRIVATE LIMITED-Building No./Flat No.: 23 Name Of Premises/Bui…"
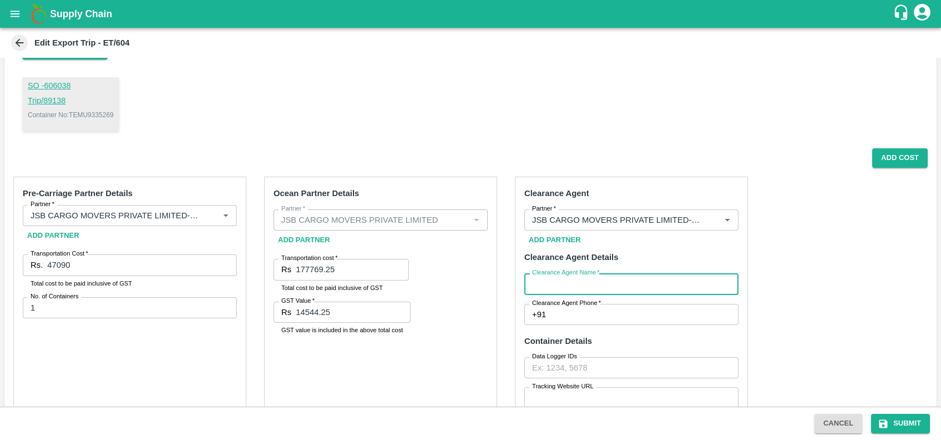
click at [591, 287] on input "Clearance Agent Name   *" at bounding box center [631, 283] width 214 height 21
type input "SHARAD"
type input "9075300923"
type input "4300"
type input "773.88"
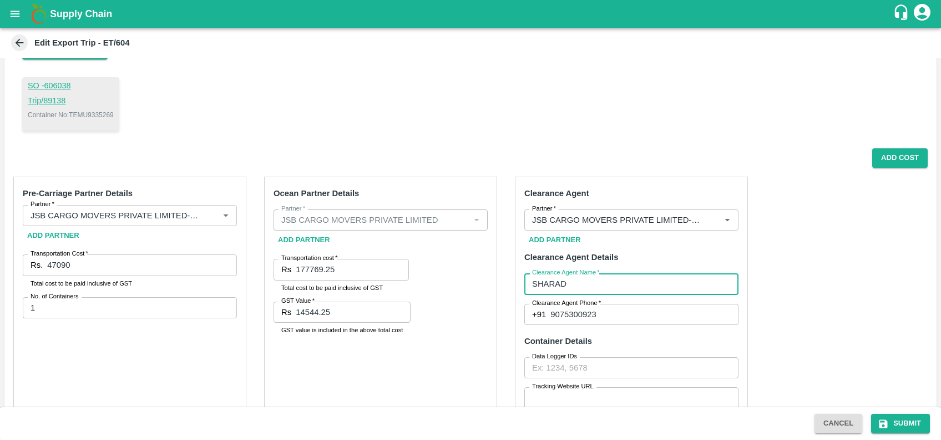
type input "1700"
type input "00"
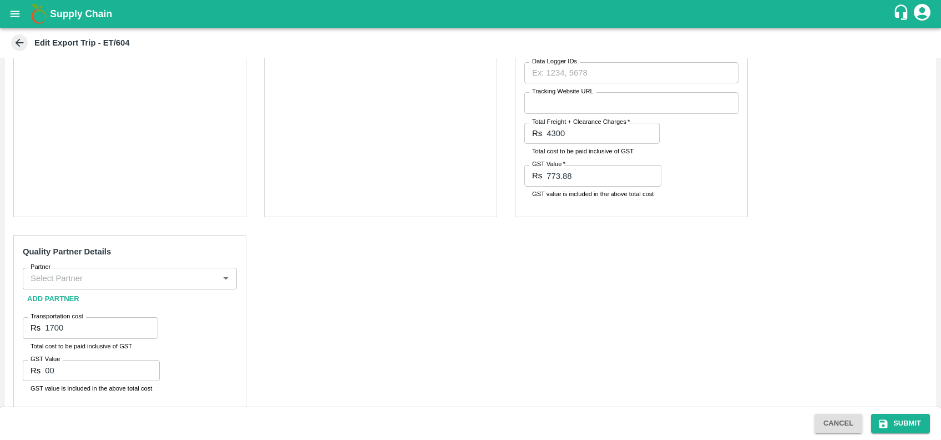
scroll to position [421, 0]
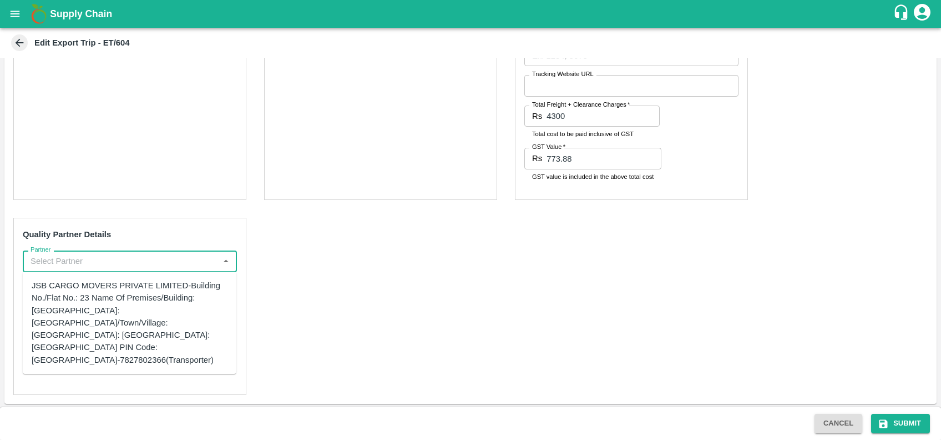
click at [110, 263] on input "Partner" at bounding box center [120, 261] width 189 height 14
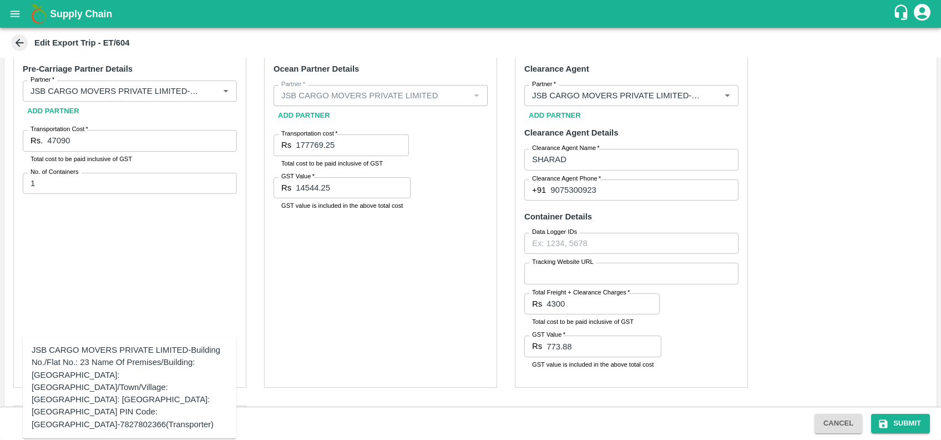
scroll to position [233, 0]
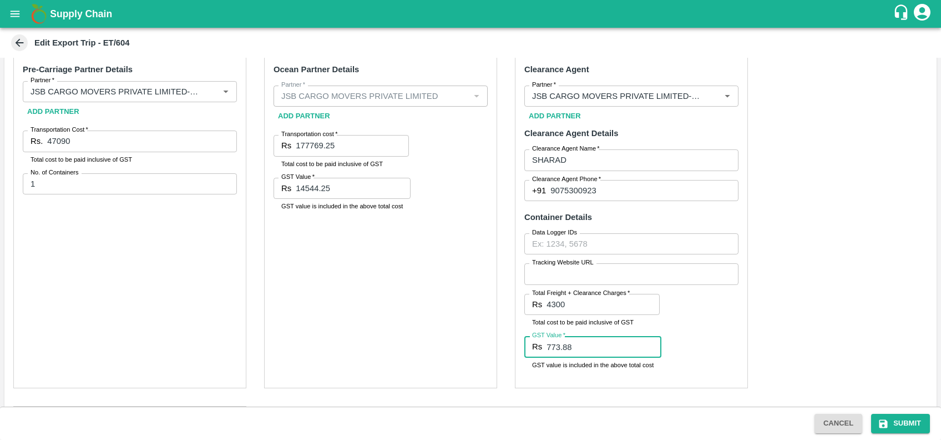
click at [586, 356] on input "773.88" at bounding box center [604, 346] width 115 height 21
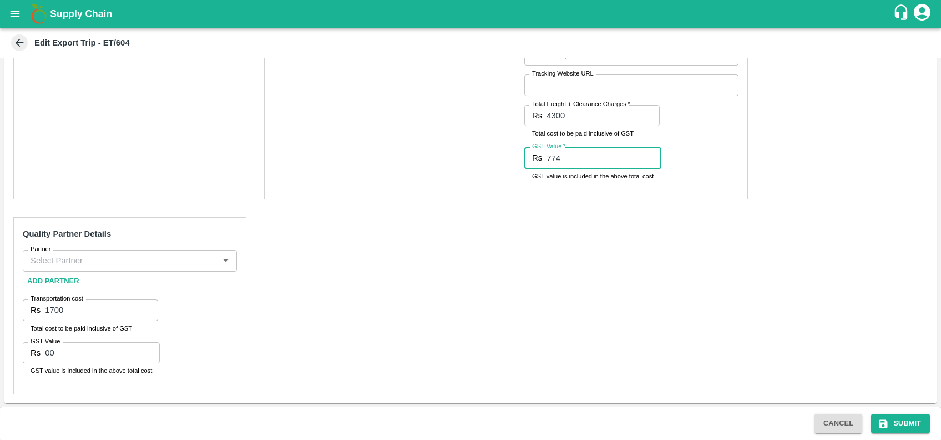
type input "774"
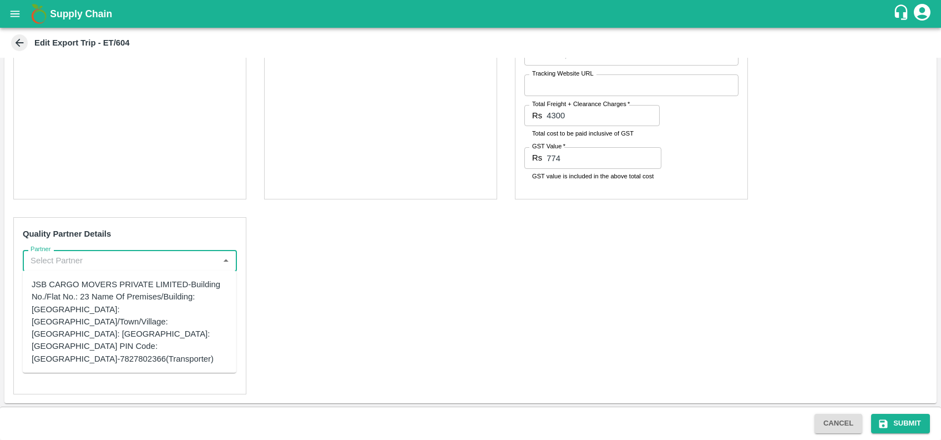
click at [70, 258] on input "Partner" at bounding box center [120, 260] width 189 height 14
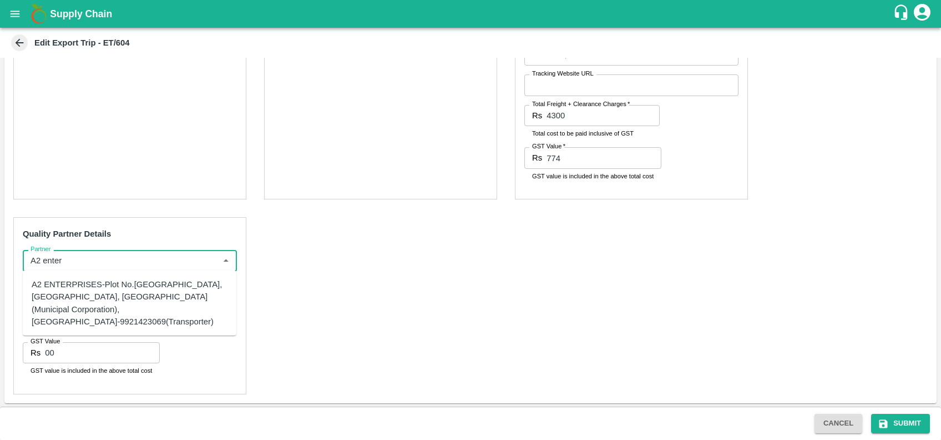
click at [101, 288] on div "A2 ENTERPRISES-Plot No.16 Devikanandan Apartment, Mahadev Bagh, Near Godavari C…" at bounding box center [130, 302] width 196 height 49
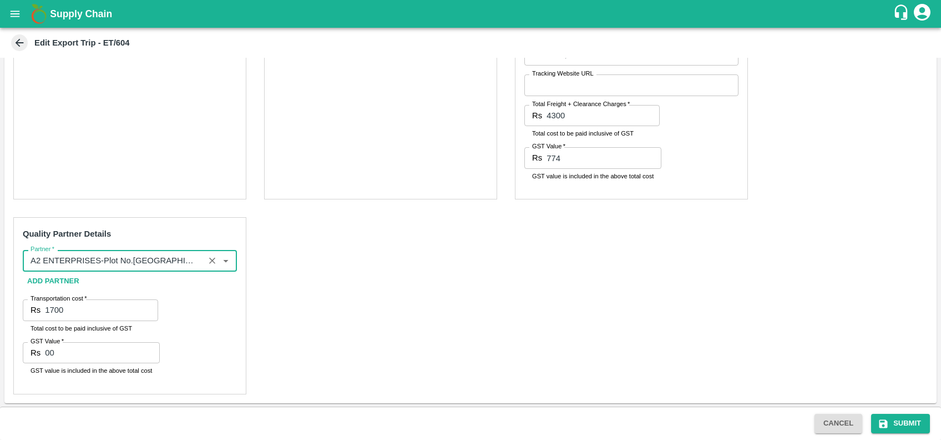
type input "A2 ENTERPRISES-Plot No.16 Devikanandan Apartment, Mahadev Bagh, Near Godavari C…"
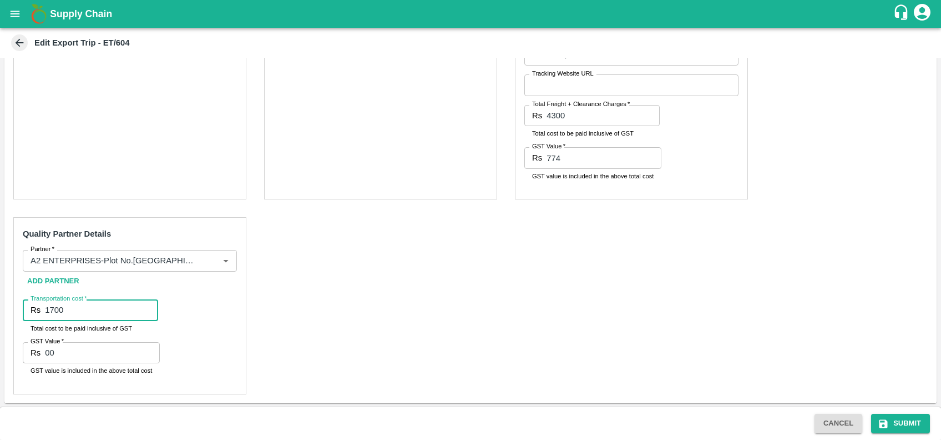
click at [90, 312] on input "1700" at bounding box center [101, 309] width 113 height 21
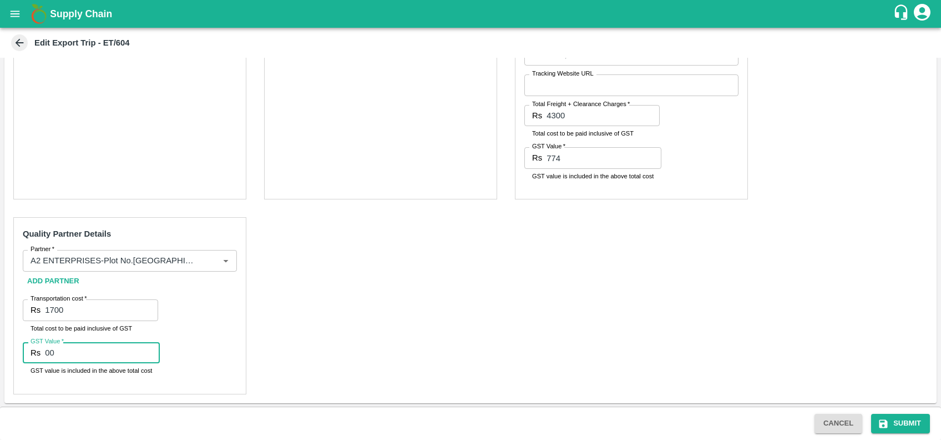
click at [83, 353] on input "00" at bounding box center [102, 352] width 115 height 21
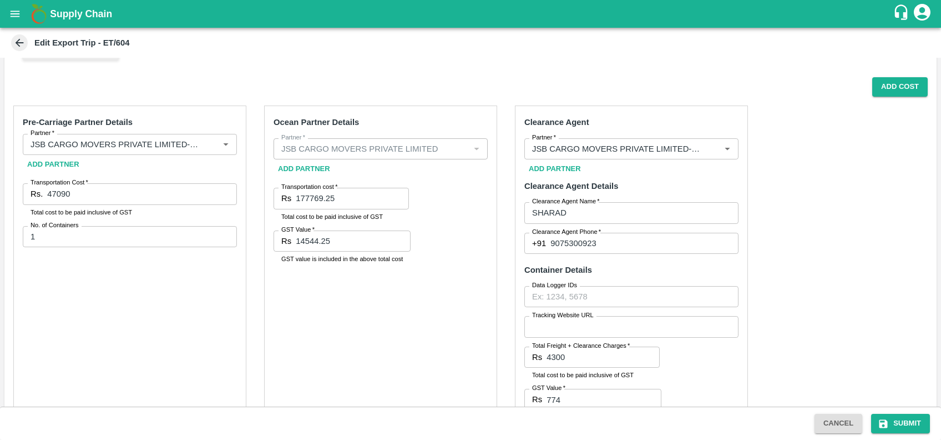
scroll to position [178, 0]
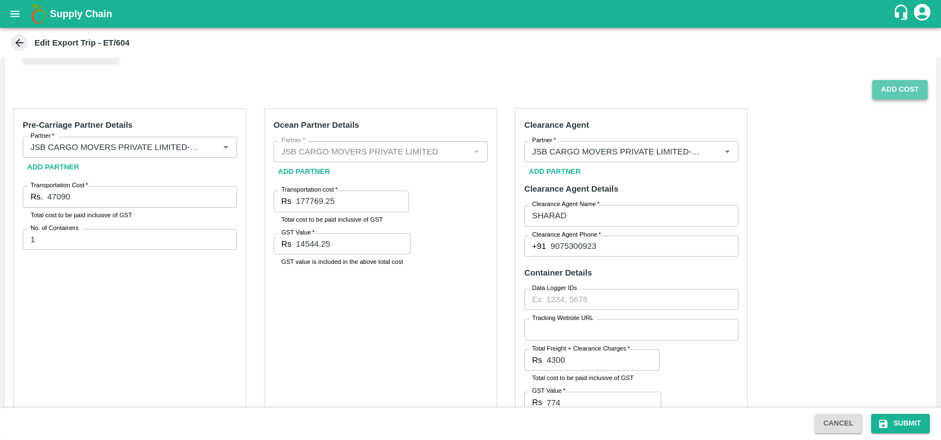
click at [890, 94] on button "Add Cost" at bounding box center [899, 89] width 55 height 19
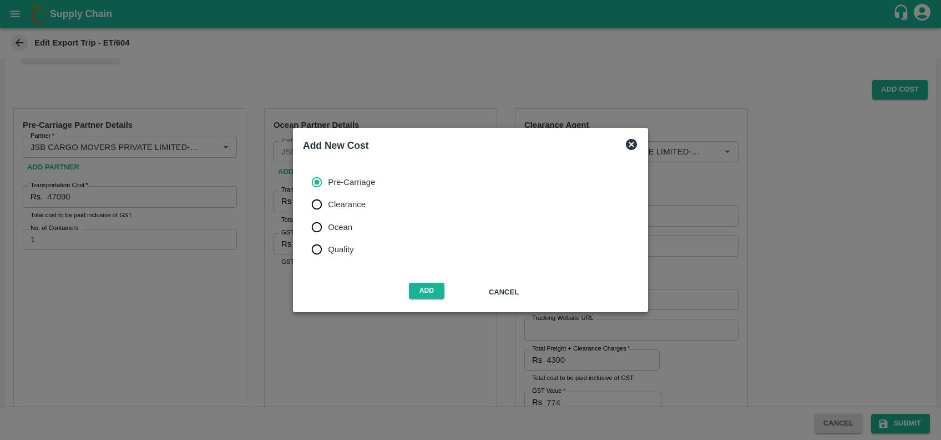
click at [334, 246] on span "Quality" at bounding box center [341, 249] width 26 height 12
click at [328, 246] on input "Quality" at bounding box center [317, 249] width 22 height 22
radio input "true"
click at [411, 289] on button "Add" at bounding box center [427, 290] width 36 height 16
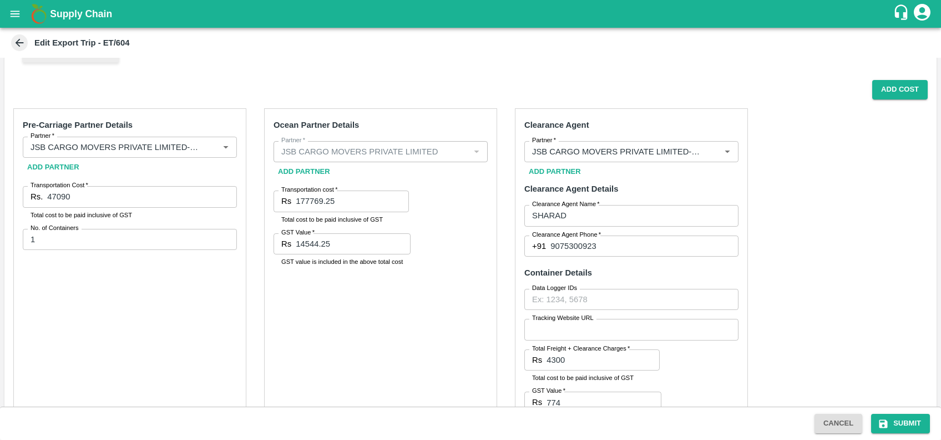
scroll to position [441, 0]
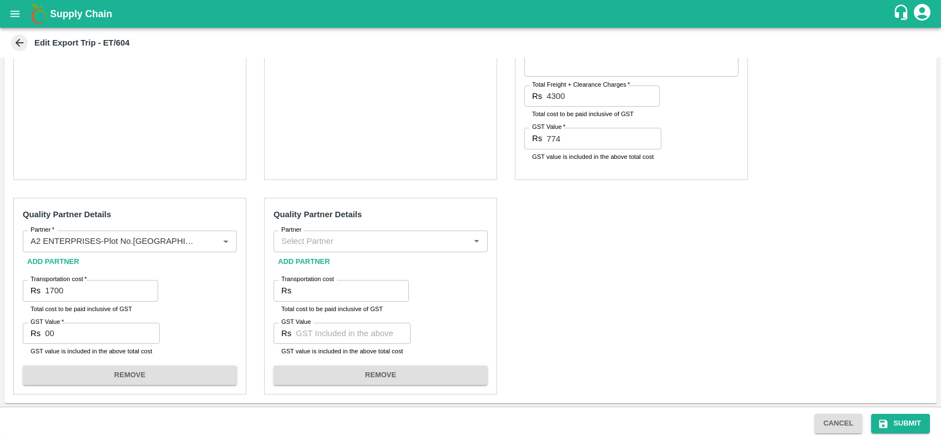
click at [320, 240] on input "Partner" at bounding box center [371, 241] width 189 height 14
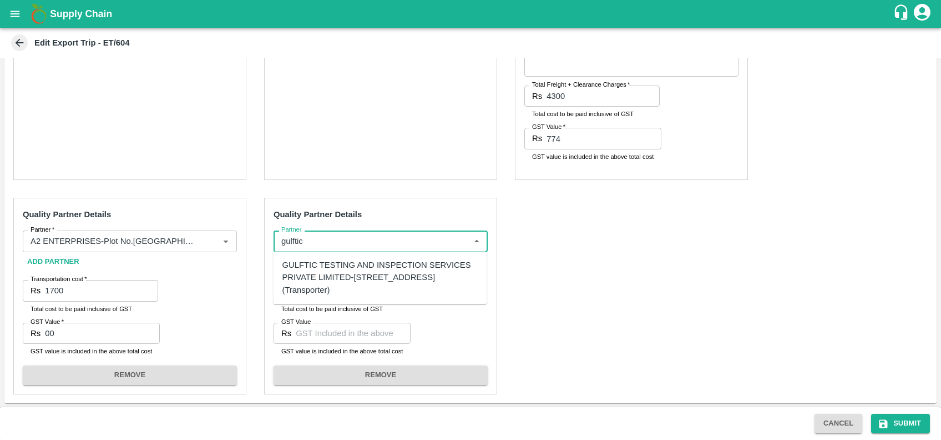
click at [326, 284] on div "GULFTIC TESTING AND INSPECTION SERVICES PRIVATE LIMITED-Plot no 39/3, Office no…" at bounding box center [380, 277] width 196 height 37
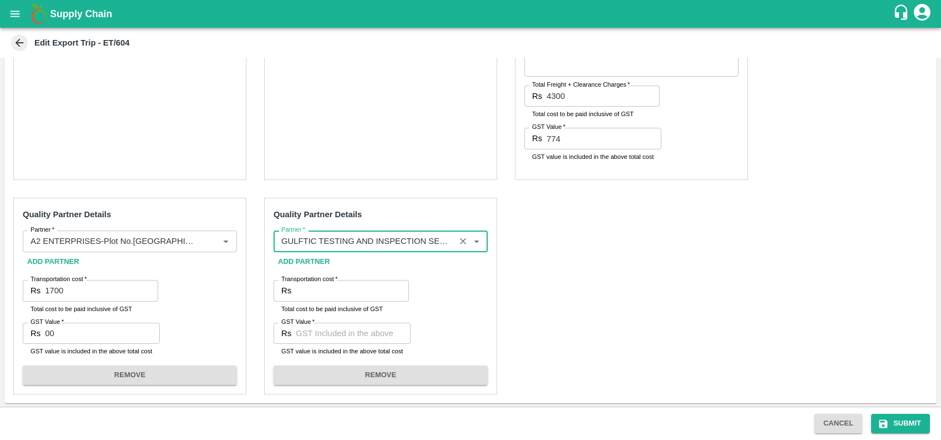
type input "GULFTIC TESTING AND INSPECTION SERVICES PRIVATE LIMITED-Plot no 39/3, Office no…"
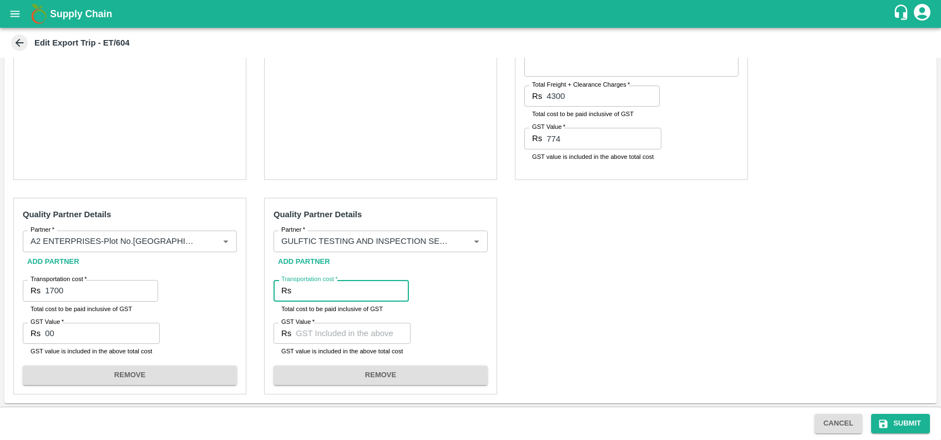
click at [326, 284] on input "Transportation cost   *" at bounding box center [352, 290] width 113 height 21
paste input "46285.50"
type input "46285.50"
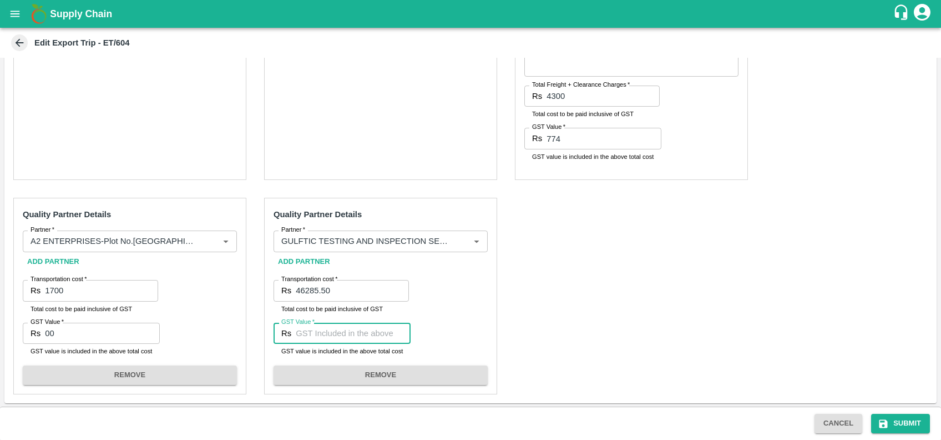
click at [340, 332] on input "GST Value   *" at bounding box center [353, 332] width 115 height 21
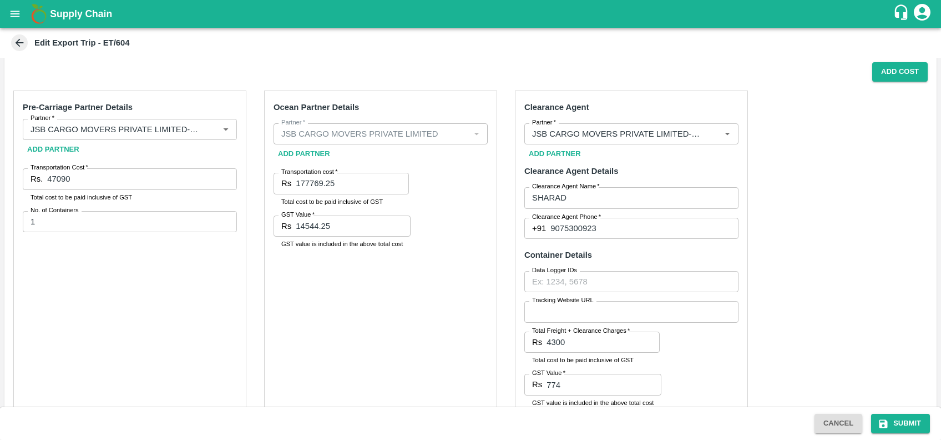
scroll to position [192, 0]
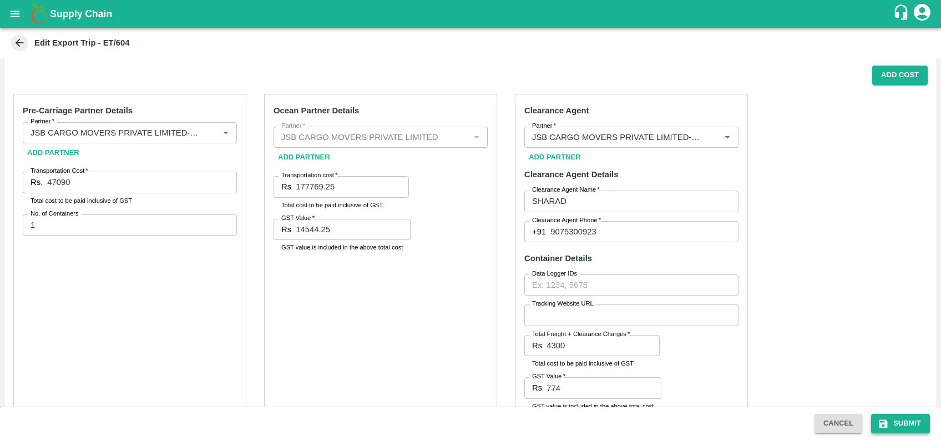
type input "7059"
click at [903, 430] on button "Submit" at bounding box center [900, 422] width 59 height 19
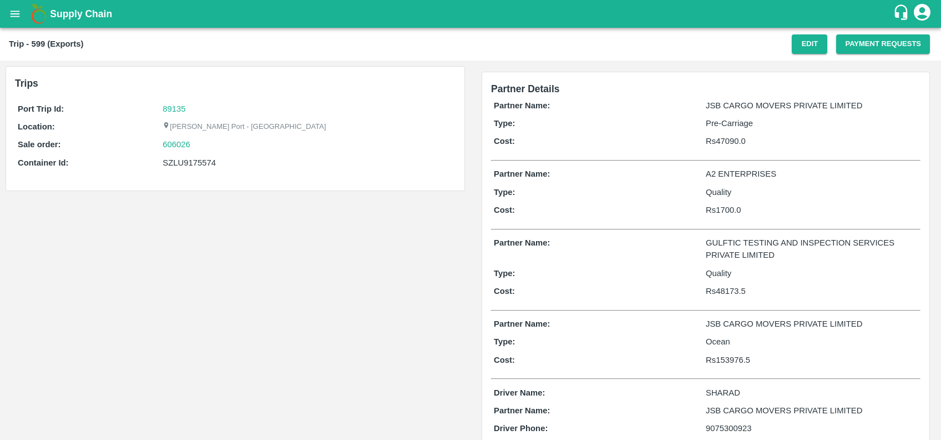
click at [188, 164] on div "SZLU9175574" at bounding box center [308, 163] width 290 height 12
copy div "SZLU9175574"
click at [841, 57] on div "Trip - 599 (Exports) Edit Payment Requests" at bounding box center [470, 44] width 941 height 33
click at [841, 46] on button "Payment Requests" at bounding box center [883, 43] width 94 height 19
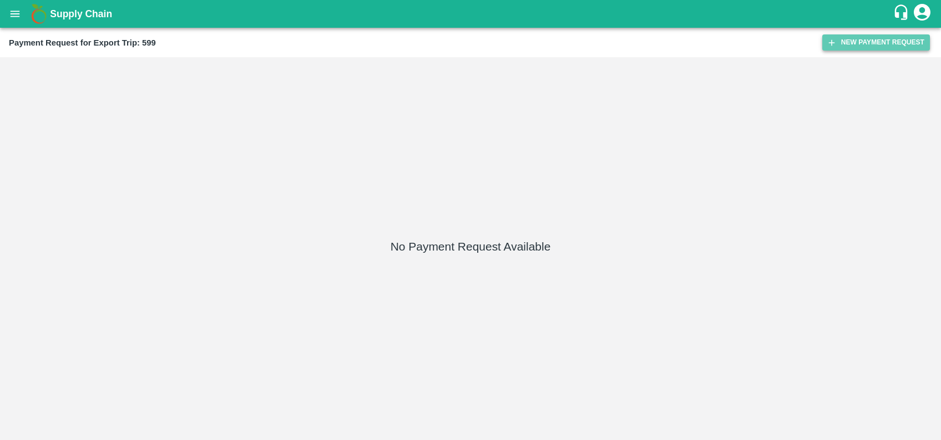
click at [843, 50] on button "New Payment Request" at bounding box center [876, 42] width 108 height 16
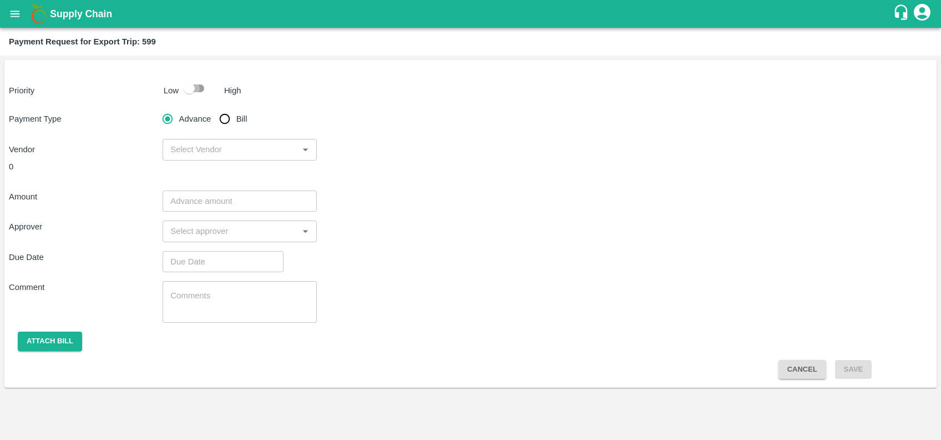
click at [199, 88] on input "checkbox" at bounding box center [189, 88] width 63 height 21
checkbox input "true"
click at [223, 114] on input "Bill" at bounding box center [225, 119] width 22 height 22
radio input "true"
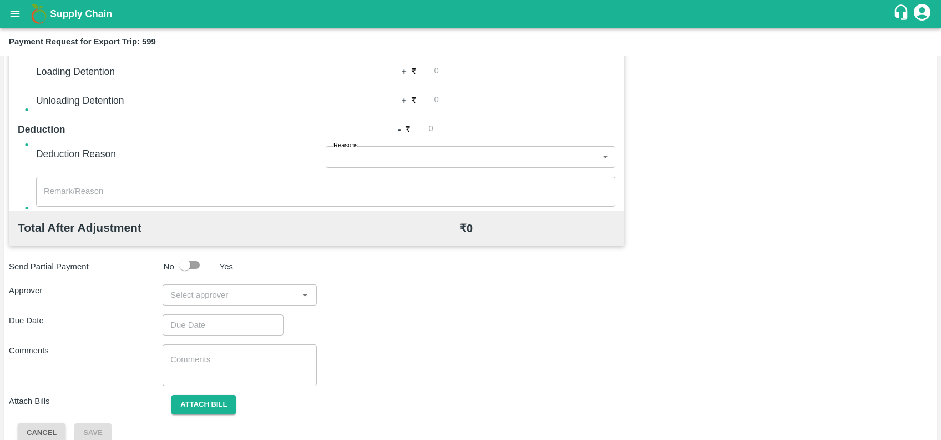
scroll to position [322, 0]
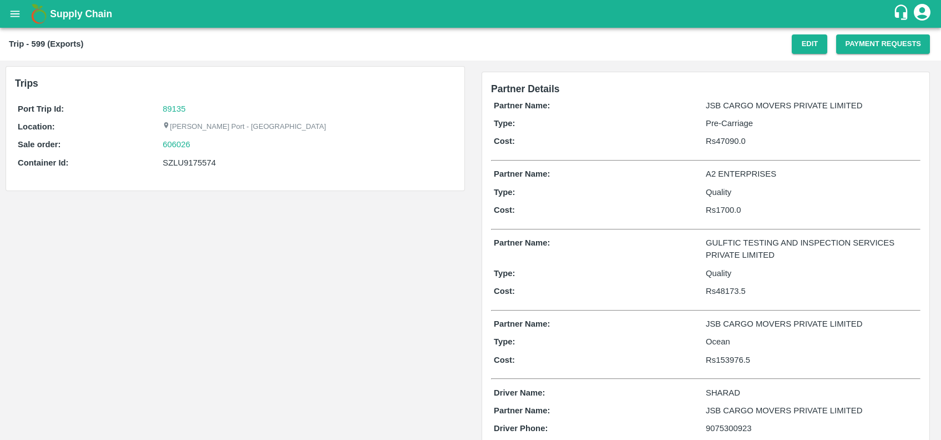
scroll to position [63, 0]
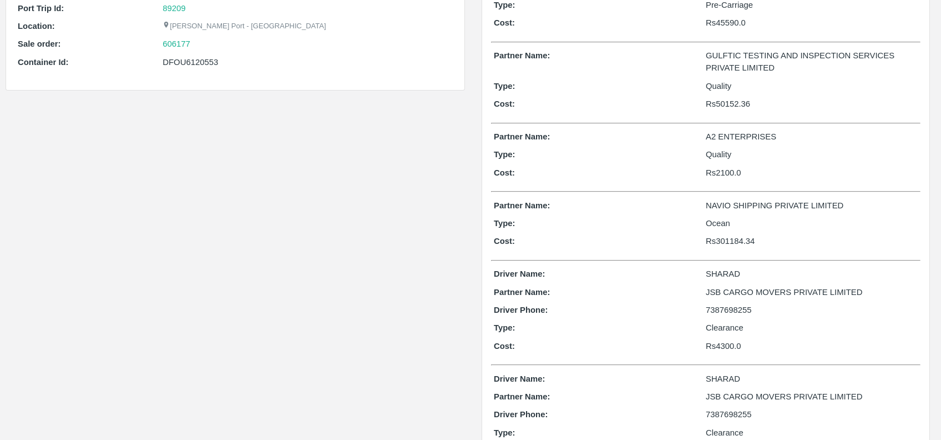
scroll to position [190, 0]
